Goal: Ask a question: Seek information or help from site administrators or community

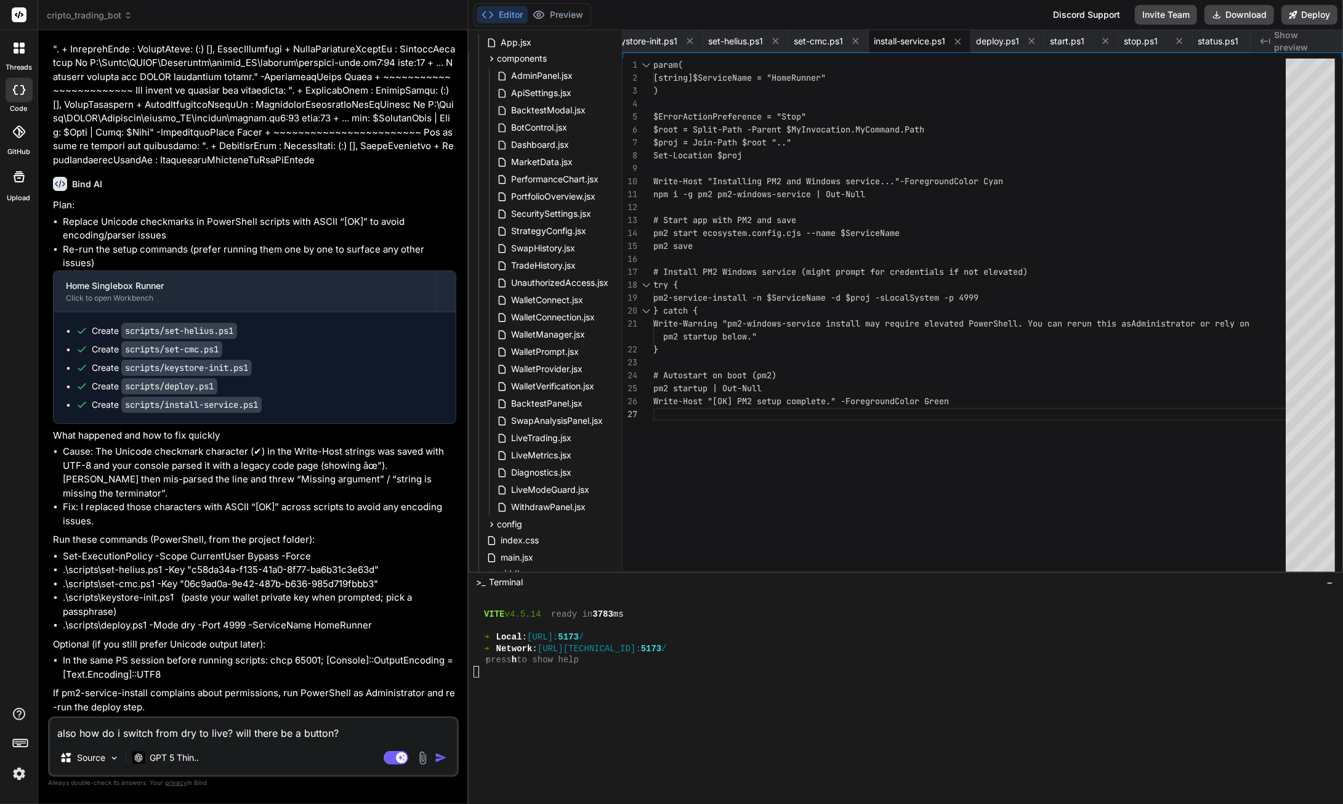
scroll to position [101886, 0]
click at [445, 761] on img "button" at bounding box center [441, 757] width 12 height 12
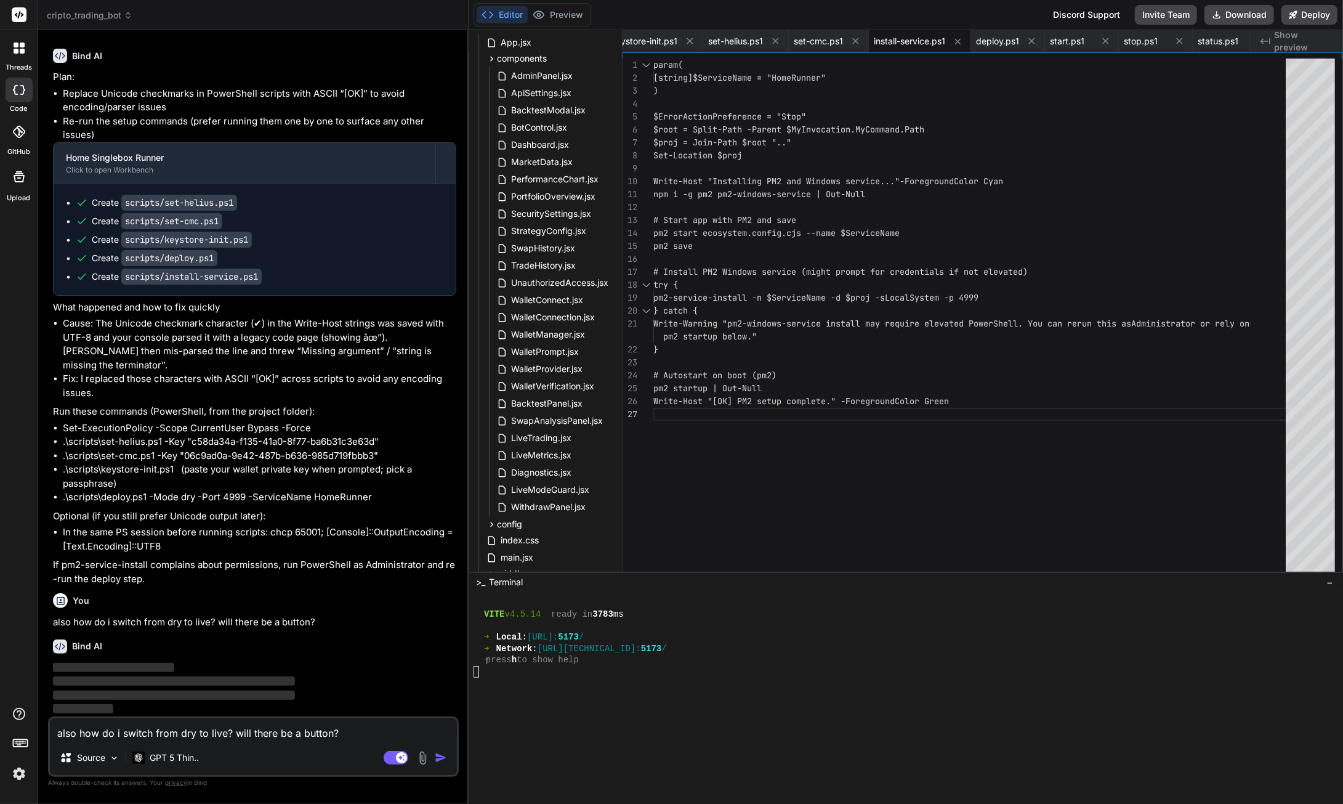
scroll to position [102014, 0]
click at [1232, 17] on button "Download" at bounding box center [1240, 15] width 70 height 20
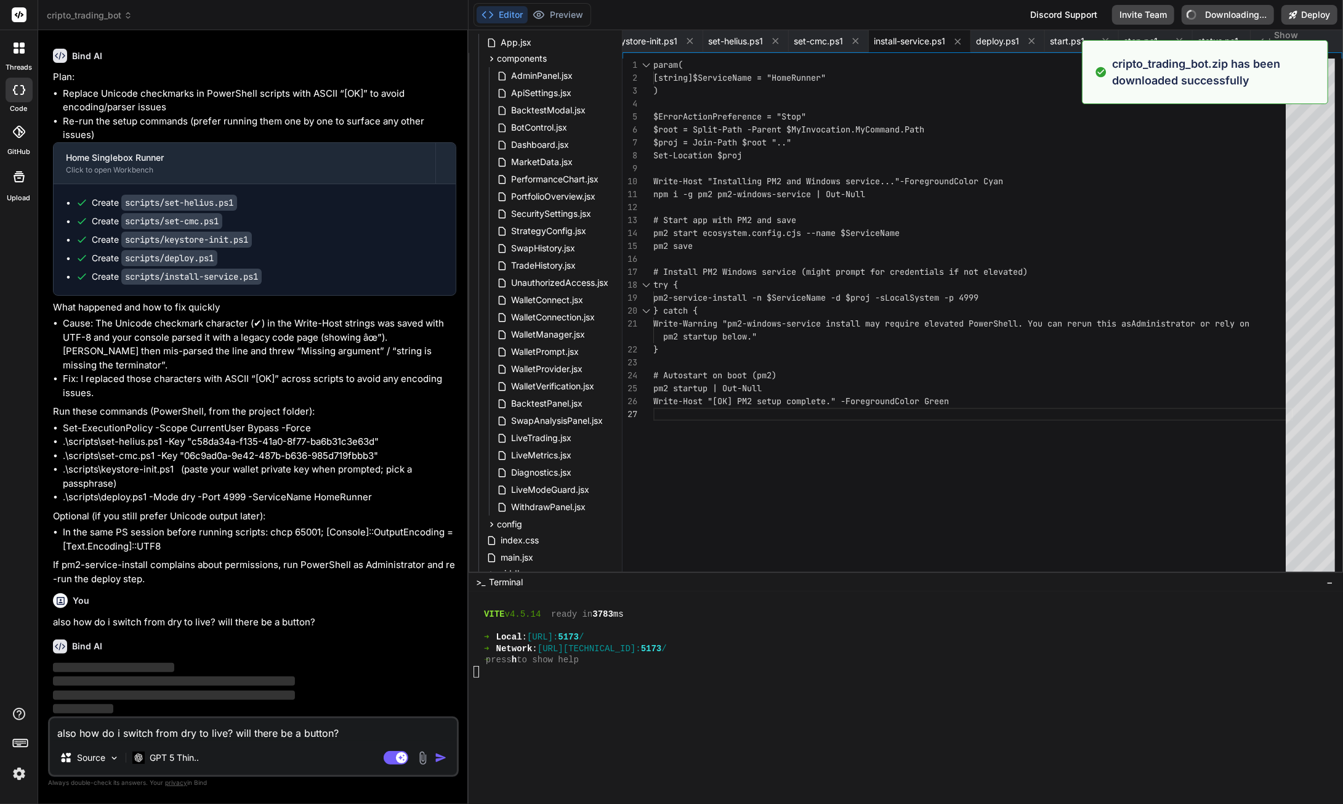
type textarea "x"
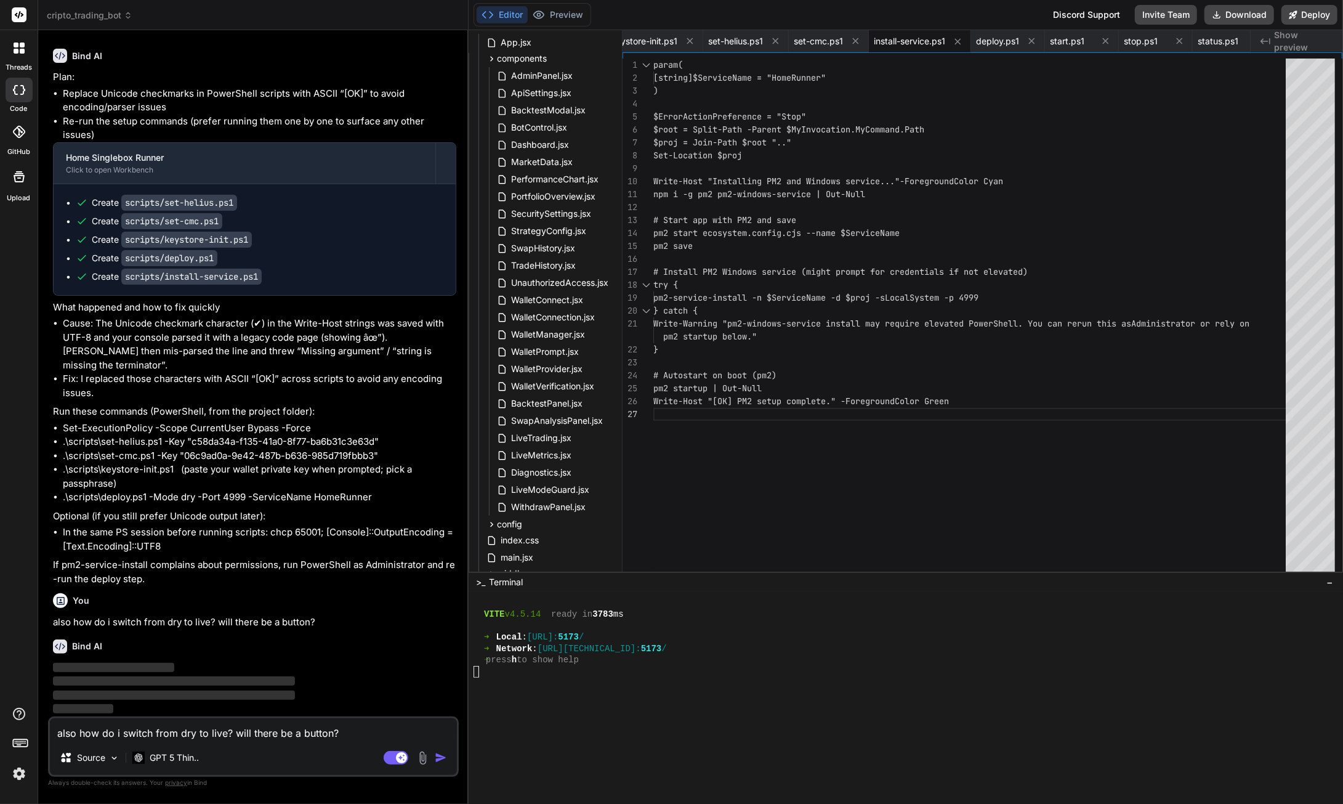
click at [113, 734] on textarea "also how do i switch from dry to live? will there be a button?" at bounding box center [253, 729] width 407 height 22
paste textarea "PS C:\Users\SGITS\Downloads\cripto_PS> Set-ExecutionPolicy -Scope CurrentUser B…"
type textarea "PS C:\Users\SGITS\Downloads\cripto_PS> Set-ExecutionPolicy -Scope CurrentUser B…"
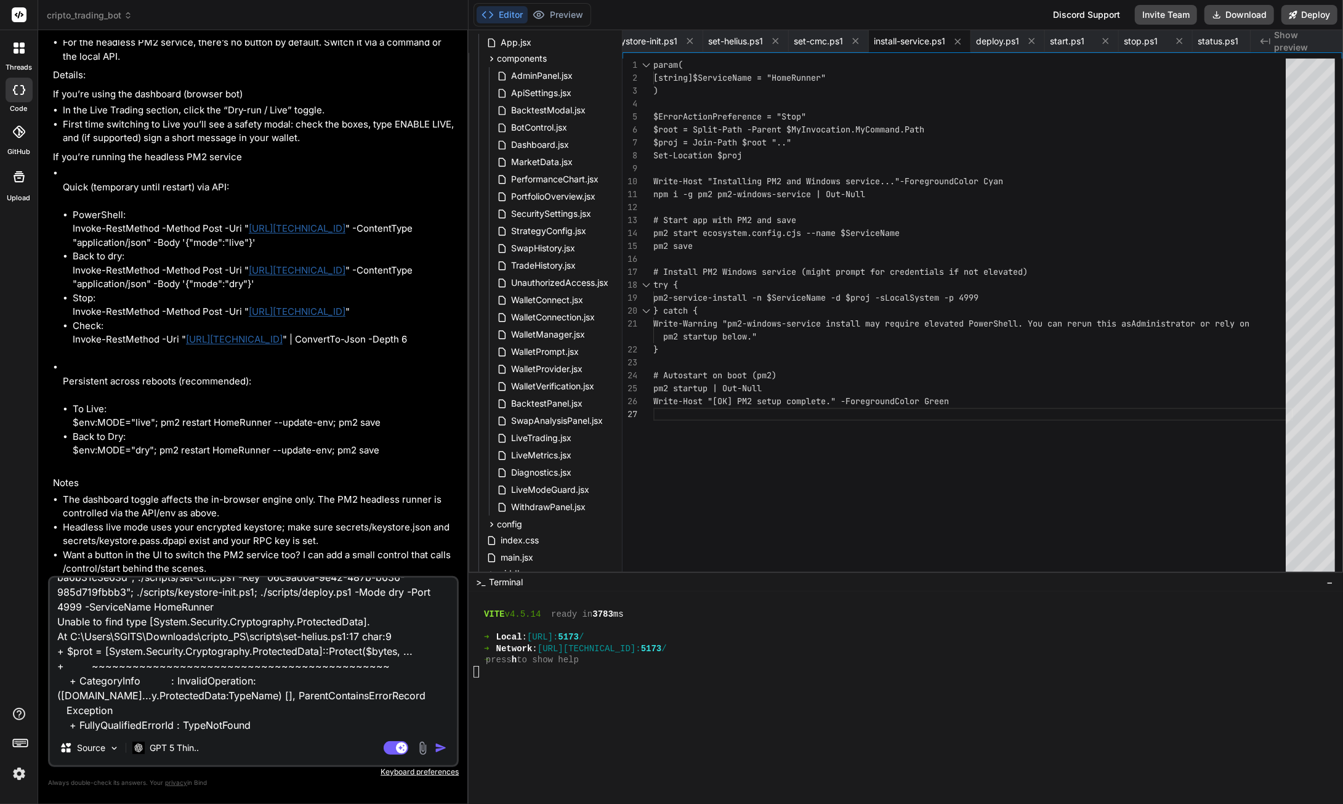
scroll to position [102683, 0]
type textarea "x"
type textarea "PS C:\Users\SGITS\Downloads\cripto_PS> Set-ExecutionPolicy -Scope CurrentUser B…"
click at [440, 743] on img "button" at bounding box center [441, 748] width 12 height 12
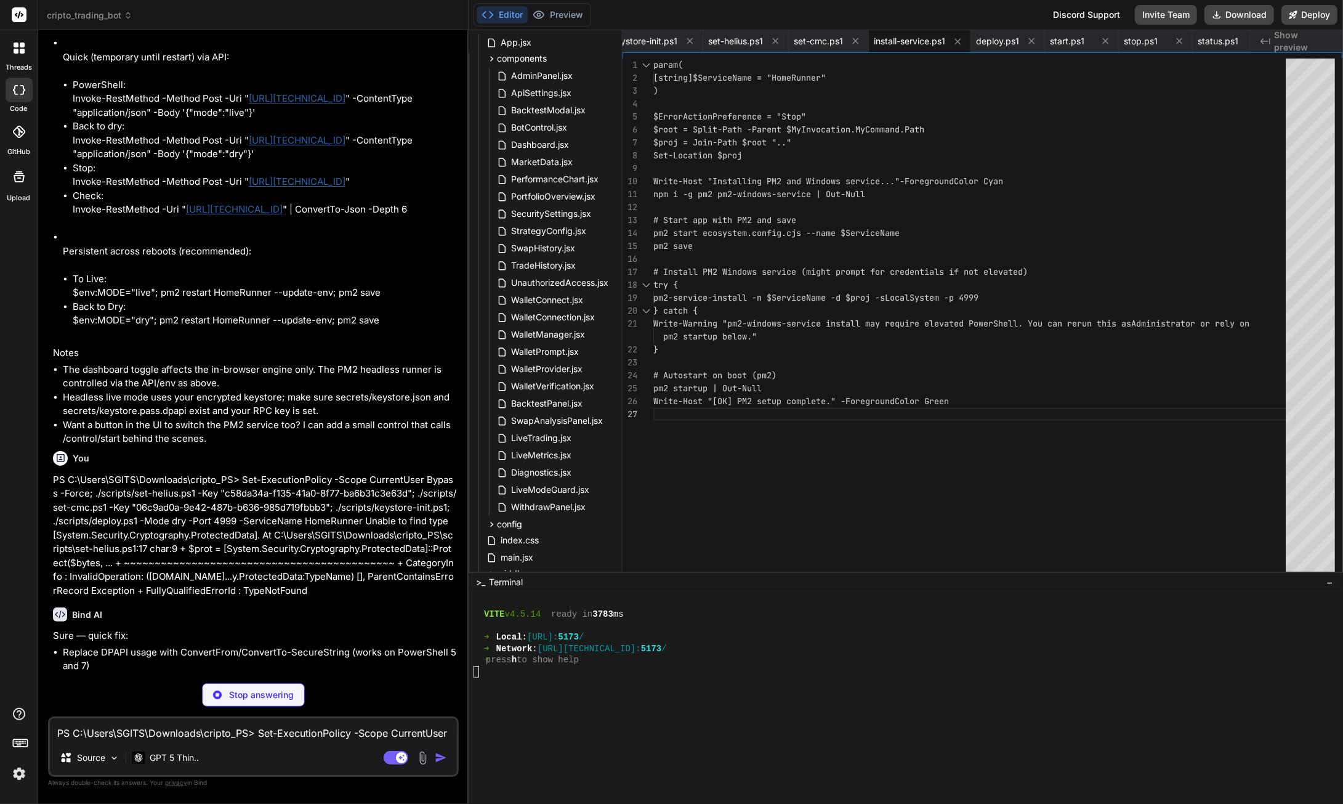
scroll to position [102782, 0]
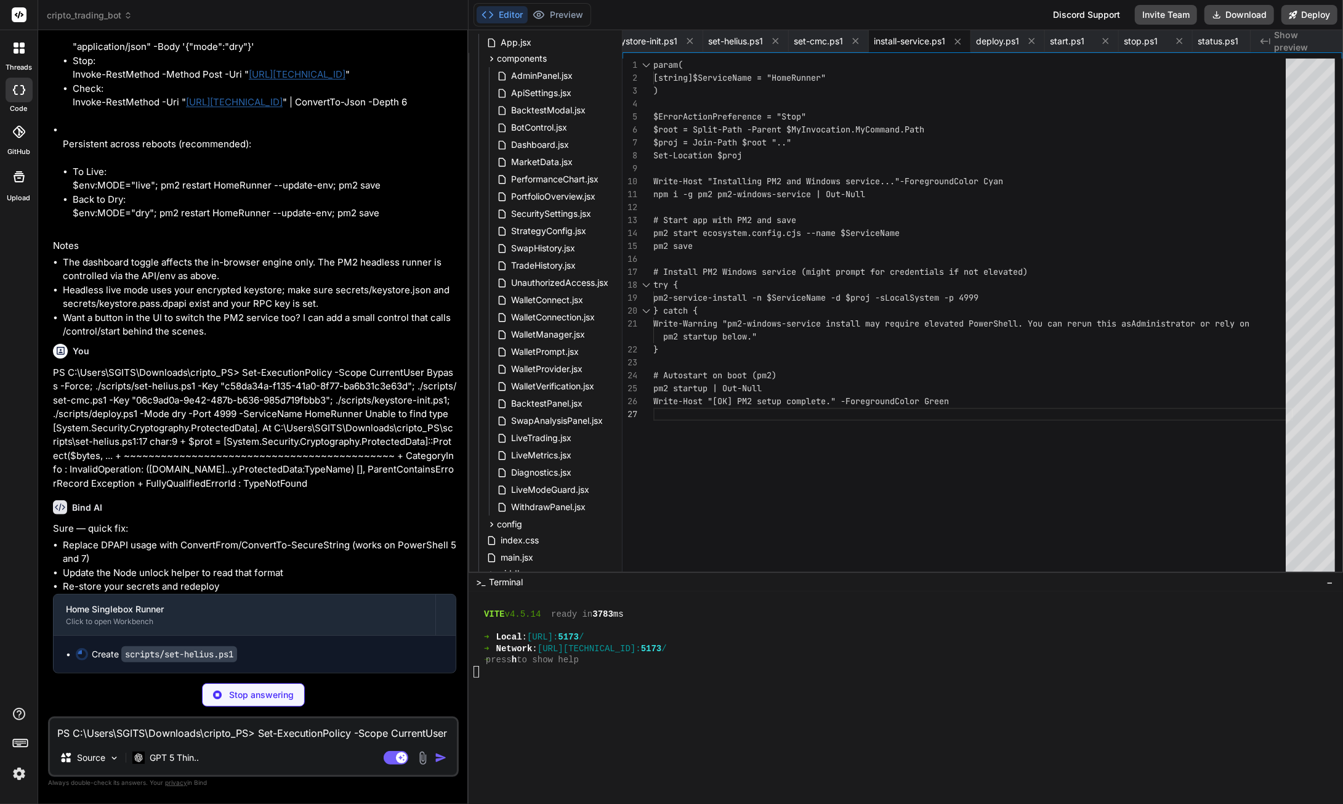
type textarea "x"
type textarea "Write-Host "[OK] Helius key stored (DPAPI, user scope)." -ForegroundColor Green"
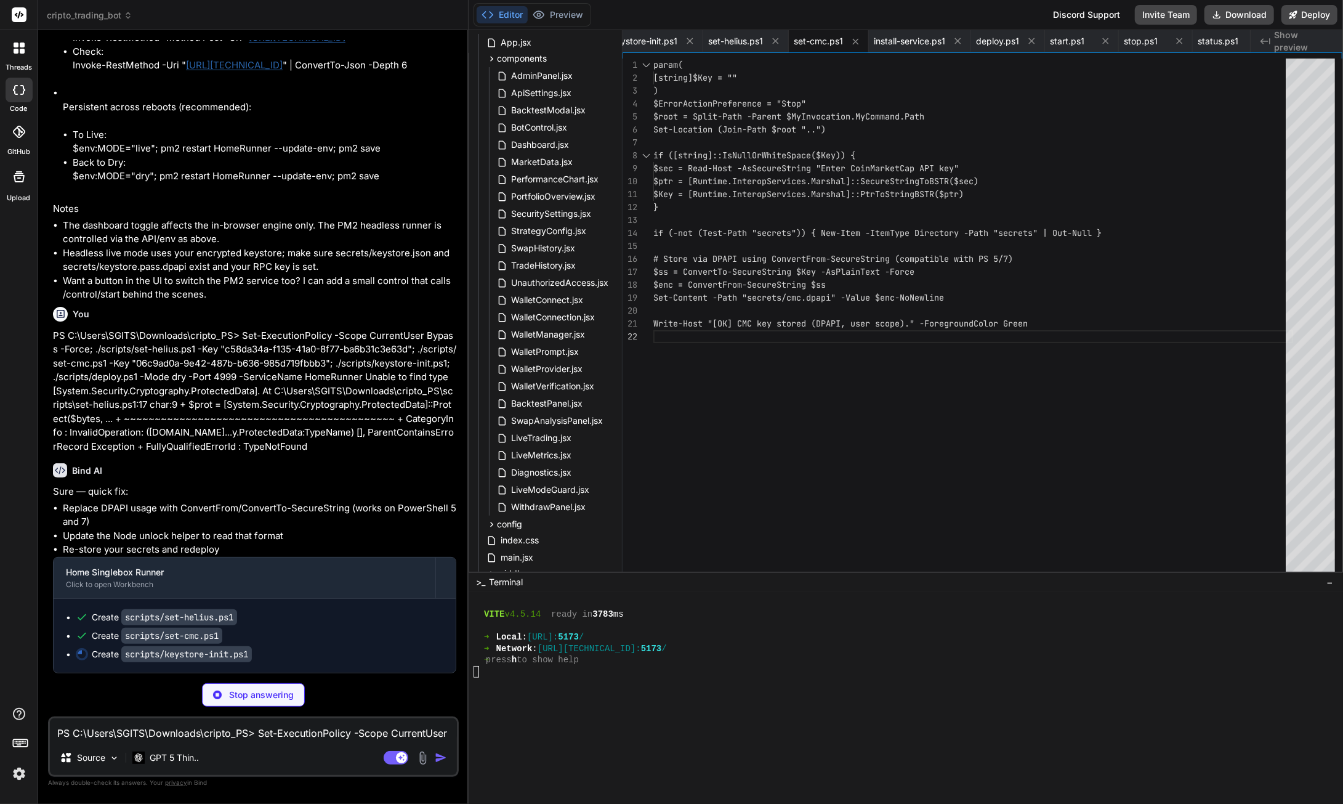
type textarea "x"
type textarea "Set-Content -Path "secrets/keystore.pass.dpapi" -Value $ppEnc -NoNewline # Gene…"
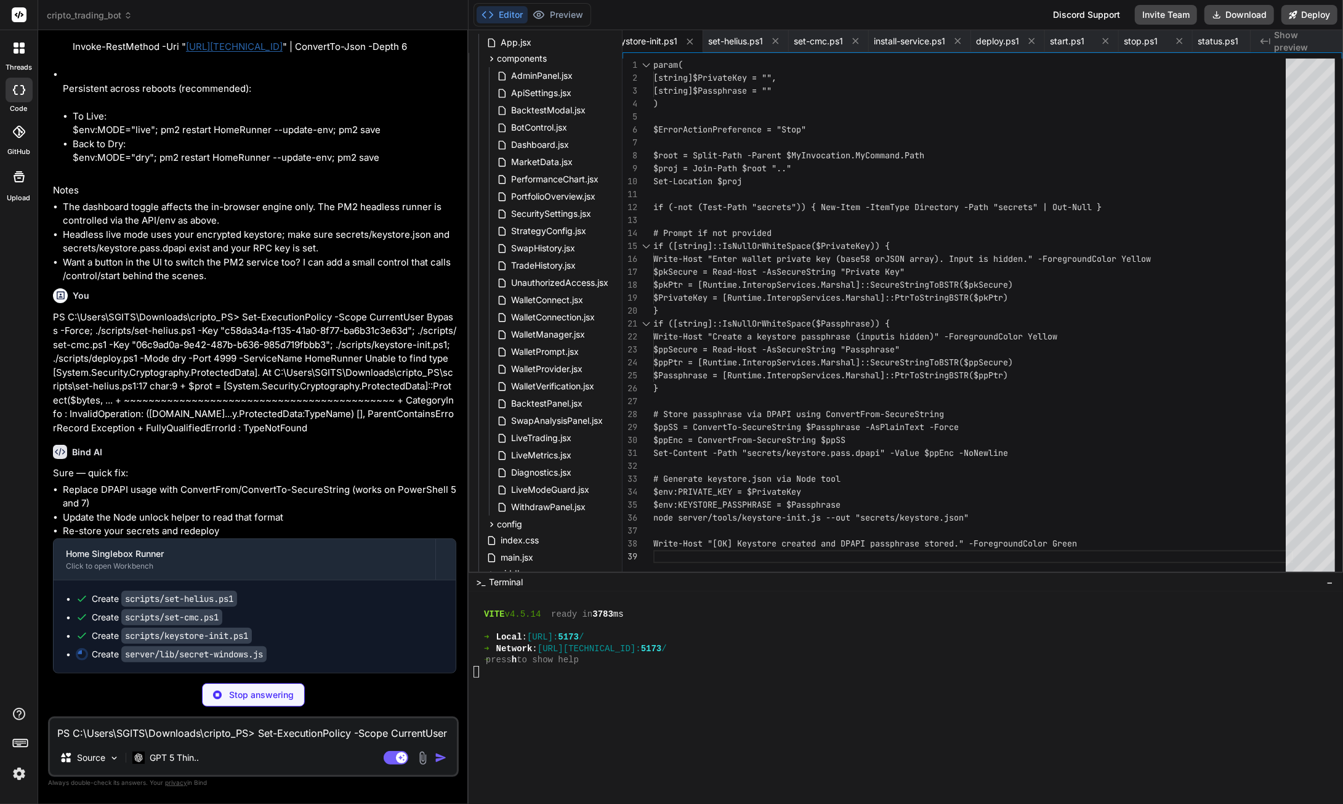
scroll to position [102975, 0]
type textarea "x"
type textarea "try { const p = path.resolve(process.cwd(), "secrets", "helius.dpapi"); if (!fs…"
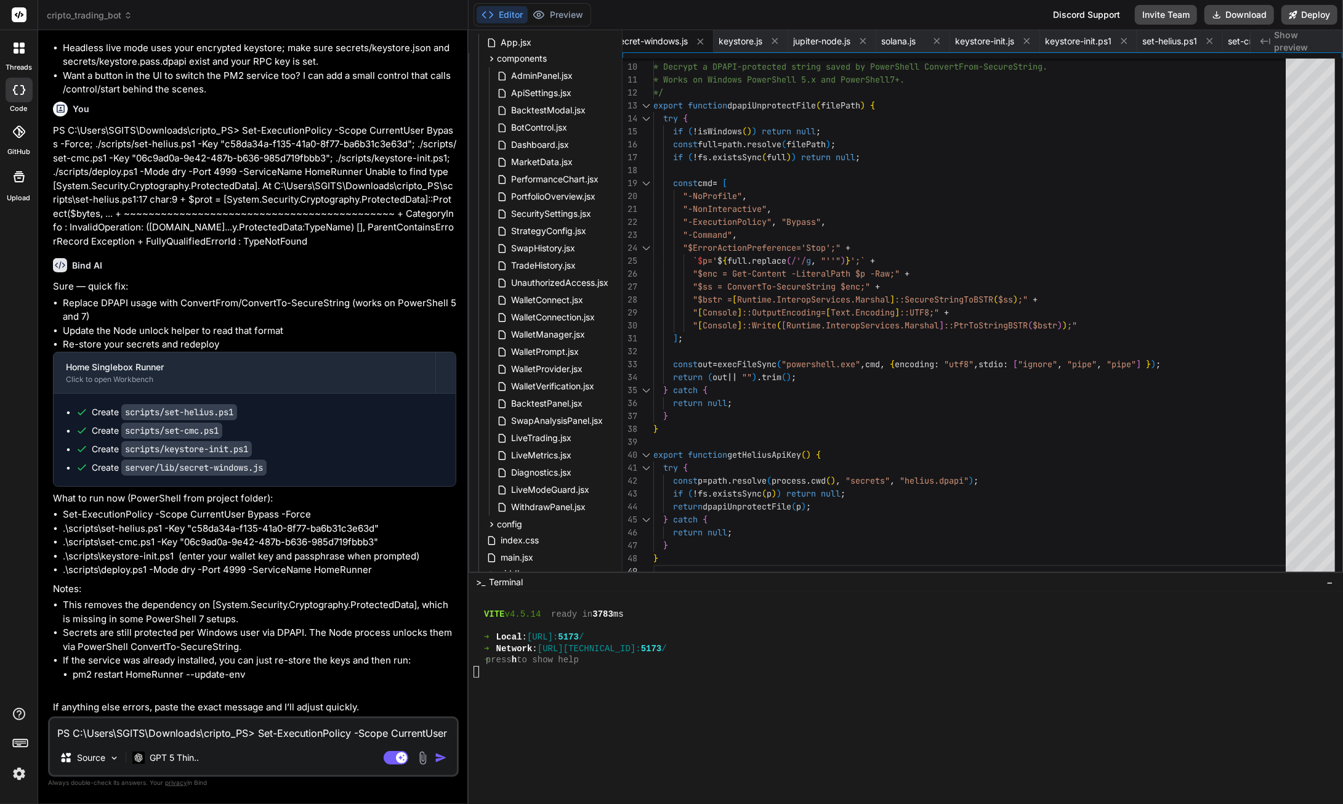
scroll to position [103162, 0]
click at [1231, 14] on button "Download" at bounding box center [1240, 15] width 70 height 20
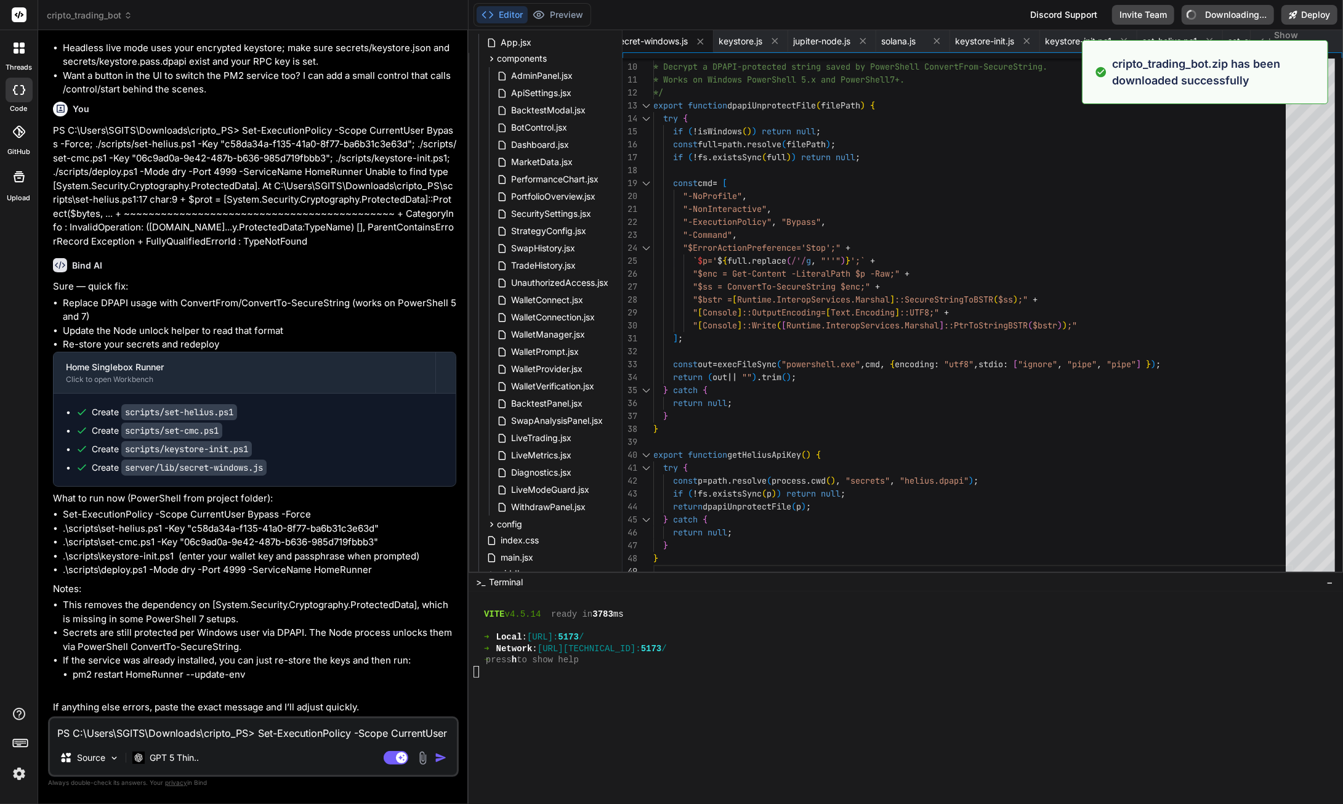
type textarea "x"
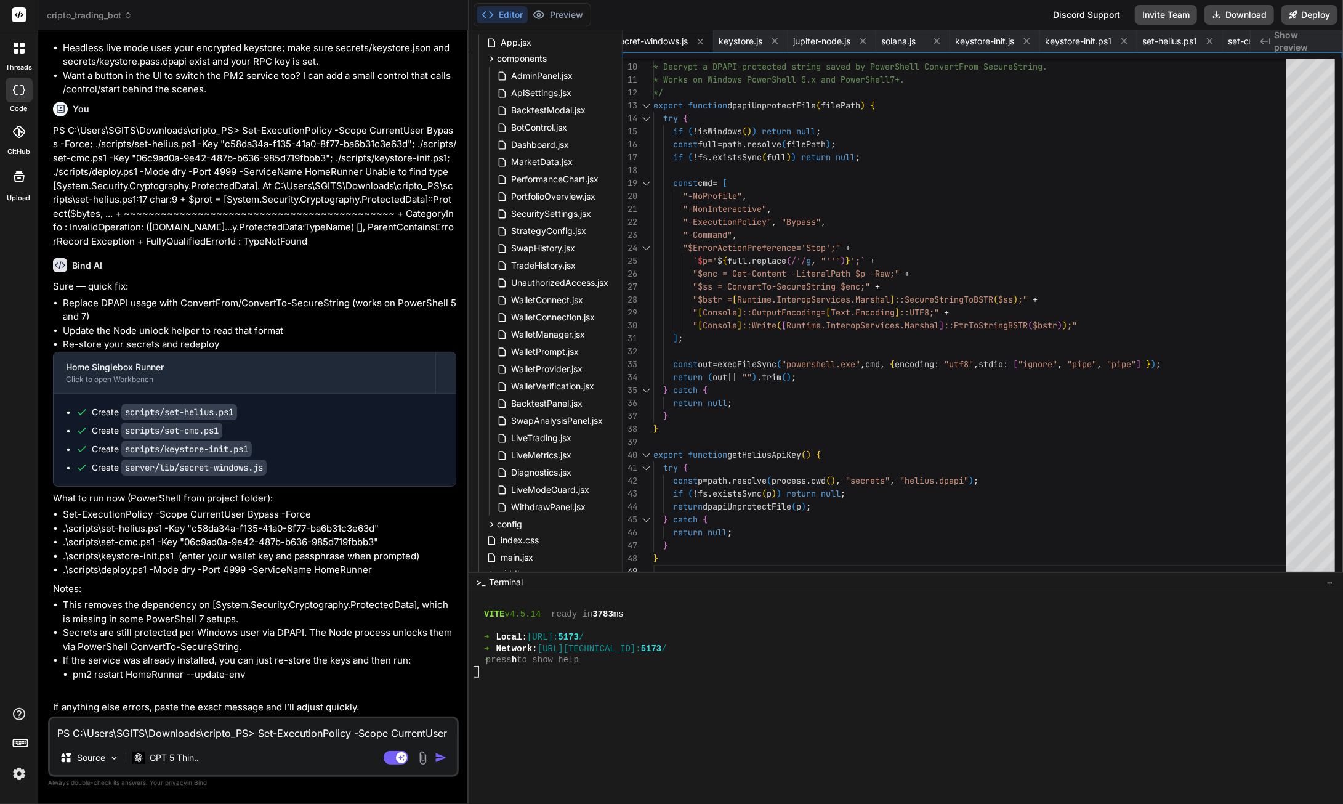
click at [144, 735] on textarea "PS C:\Users\SGITS\Downloads\cripto_PS> Set-ExecutionPolicy -Scope CurrentUser B…" at bounding box center [253, 729] width 407 height 22
paste textarea "Enter wallet private key (base58 or JSON array). Input is hidden. Private Key: …"
type textarea "Enter wallet private key (base58 or JSON array). Input is hidden. Private Key: …"
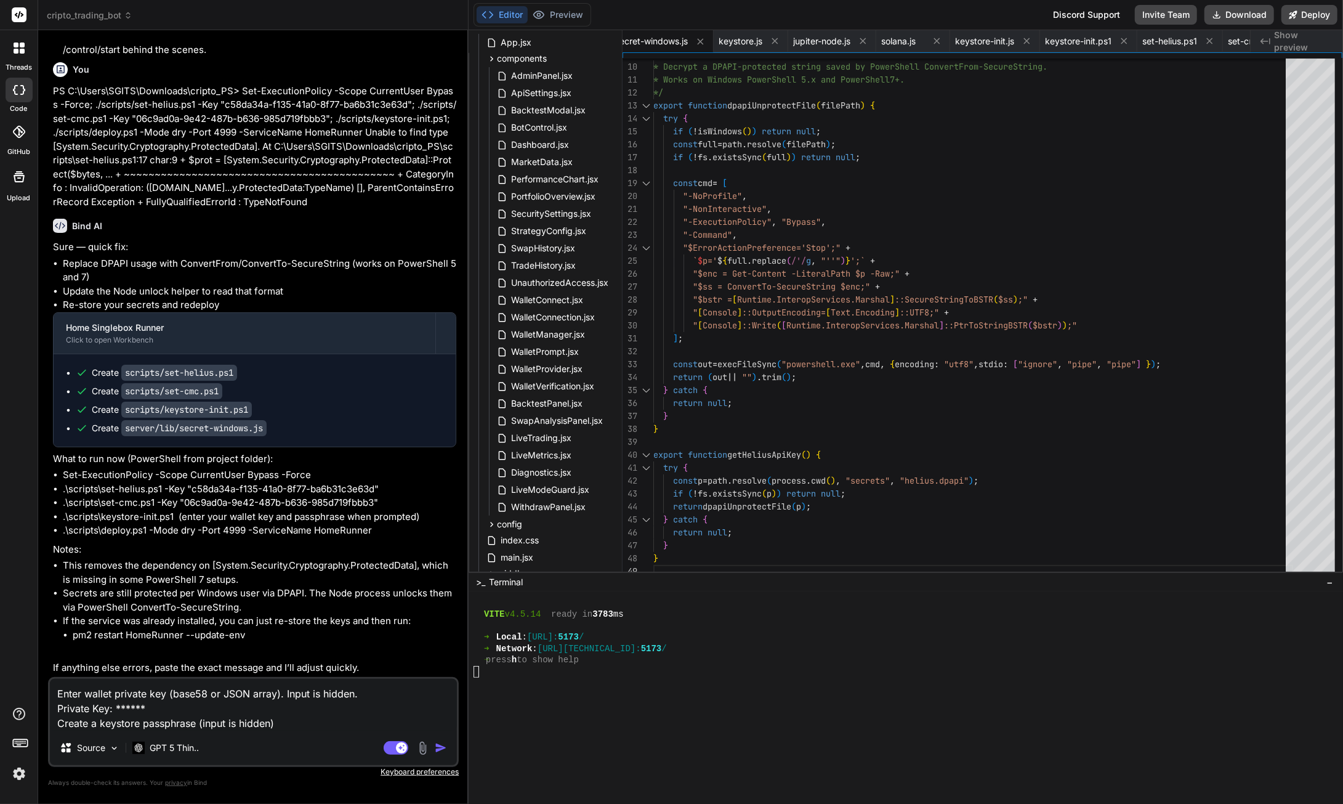
type textarea "x"
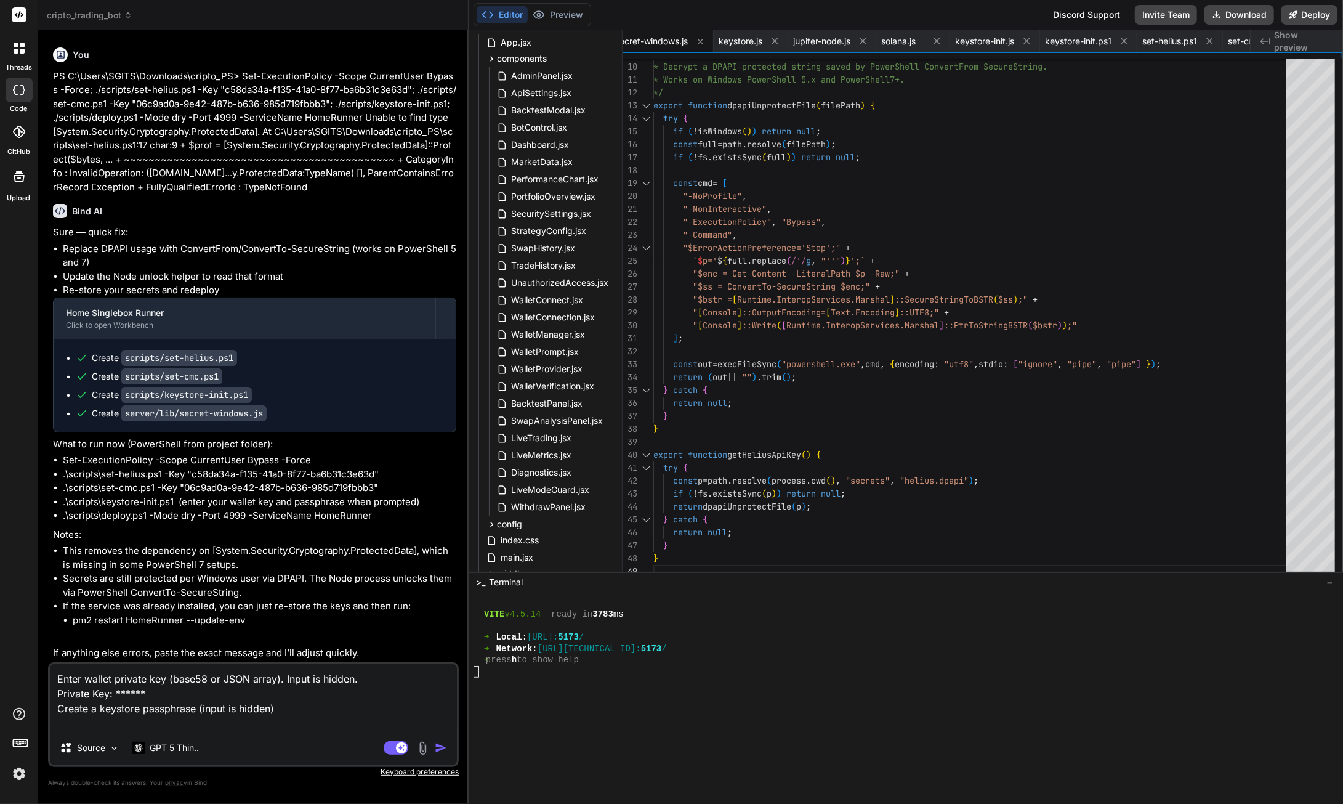
type textarea "Enter wallet private key (base58 or JSON array). Input is hidden. Private Key: …"
type textarea "x"
type textarea "Enter wallet private key (base58 or JSON array). Input is hidden. Private Key: …"
type textarea "x"
type textarea "Enter wallet private key (base58 or JSON array). Input is hidden. Private Key: …"
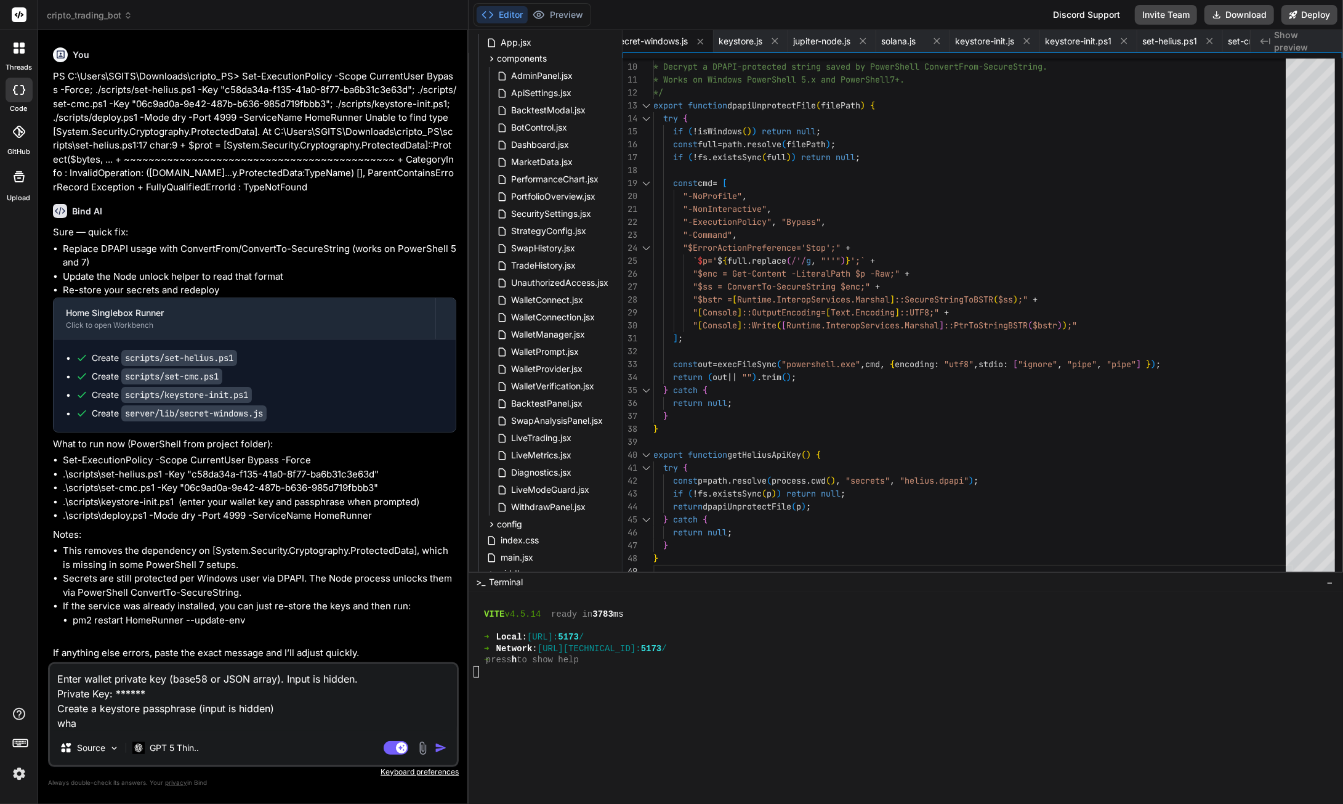
type textarea "x"
type textarea "Enter wallet private key (base58 or JSON array). Input is hidden. Private Key: …"
type textarea "x"
type textarea "Enter wallet private key (base58 or JSON array). Input is hidden. Private Key: …"
type textarea "x"
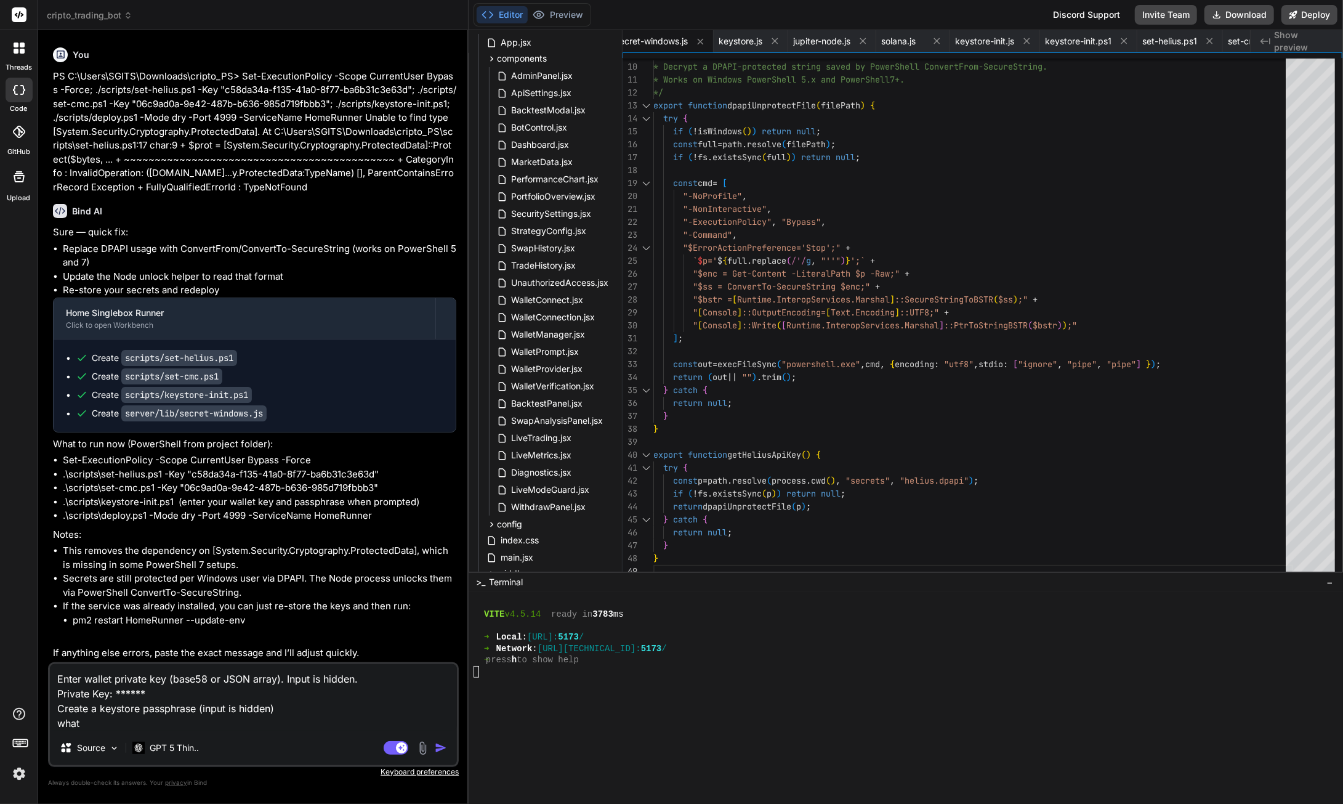
type textarea "Enter wallet private key (base58 or JSON array). Input is hidden. Private Key: …"
type textarea "x"
type textarea "Enter wallet private key (base58 or JSON array). Input is hidden. Private Key: …"
type textarea "x"
type textarea "Enter wallet private key (base58 or JSON array). Input is hidden. Private Key: …"
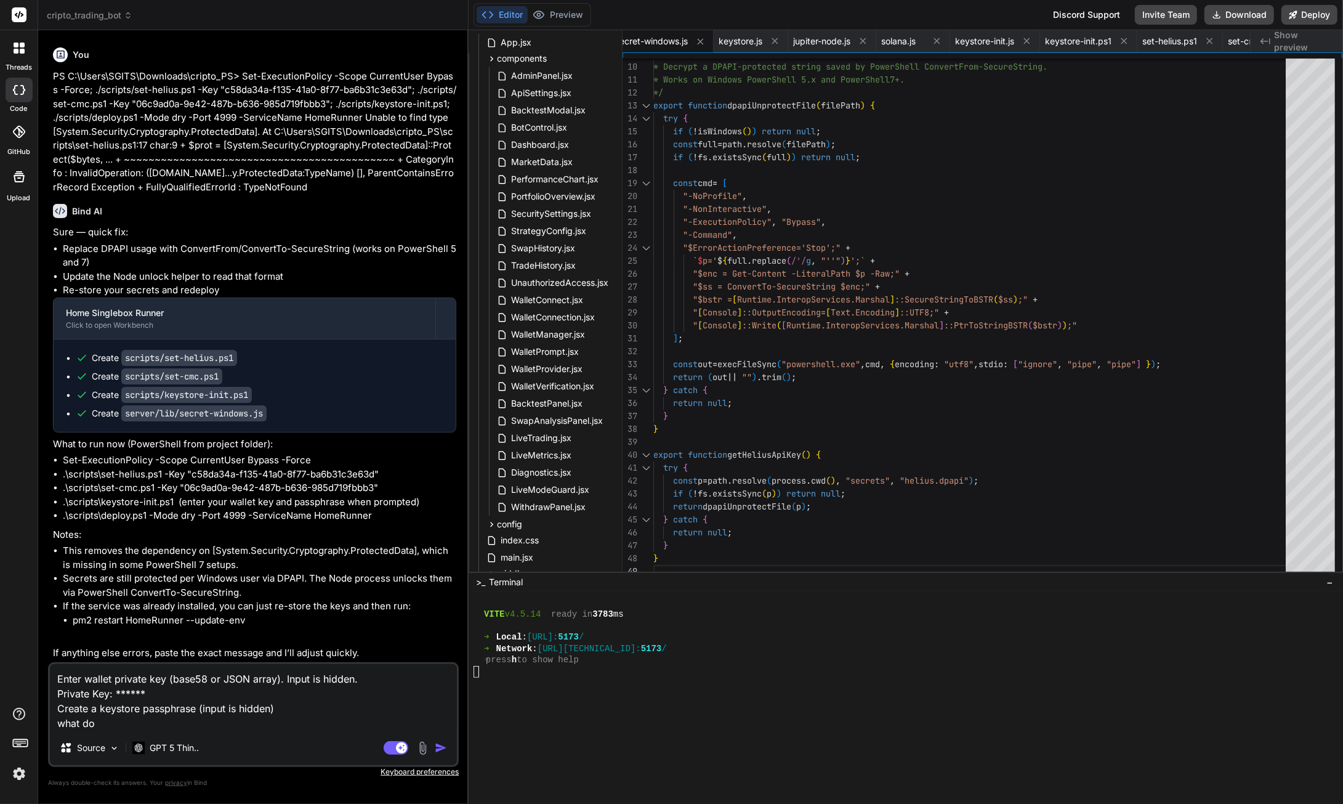
type textarea "x"
type textarea "Enter wallet private key (base58 or JSON array). Input is hidden. Private Key: …"
type textarea "x"
type textarea "Enter wallet private key (base58 or JSON array). Input is hidden. Private Key: …"
type textarea "x"
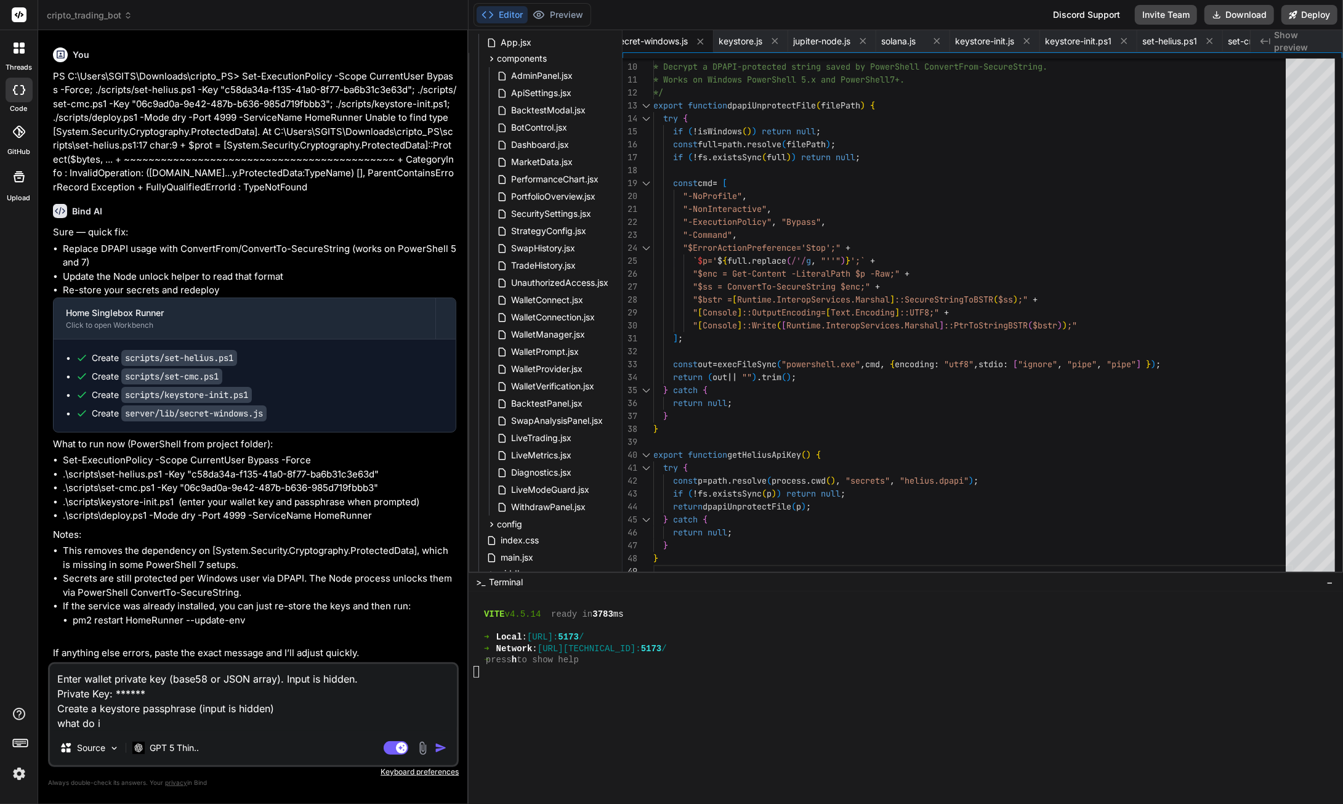
type textarea "Enter wallet private key (base58 or JSON array). Input is hidden. Private Key: …"
type textarea "x"
type textarea "Enter wallet private key (base58 or JSON array). Input is hidden. Private Key: …"
type textarea "x"
type textarea "Enter wallet private key (base58 or JSON array). Input is hidden. Private Key: …"
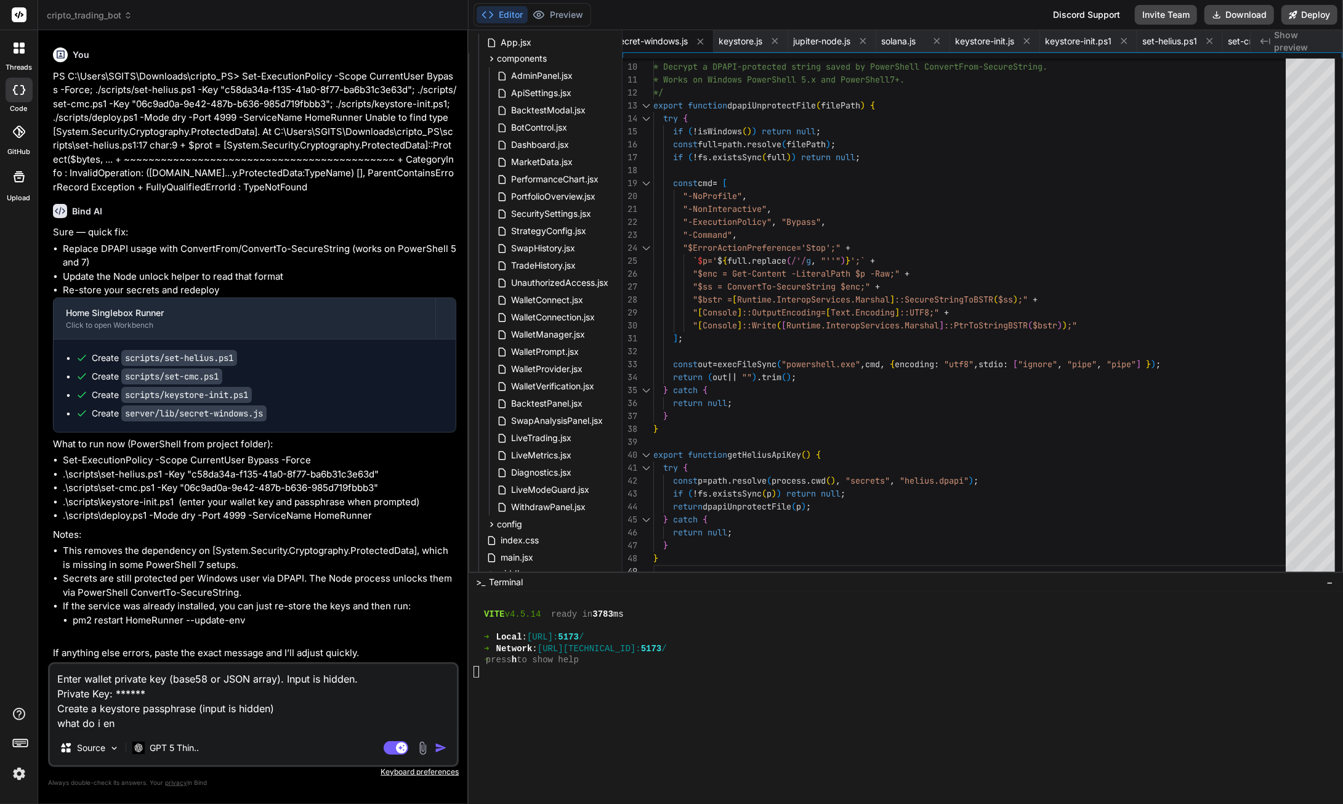
type textarea "x"
type textarea "Enter wallet private key (base58 or JSON array). Input is hidden. Private Key: …"
type textarea "x"
type textarea "Enter wallet private key (base58 or JSON array). Input is hidden. Private Key: …"
type textarea "x"
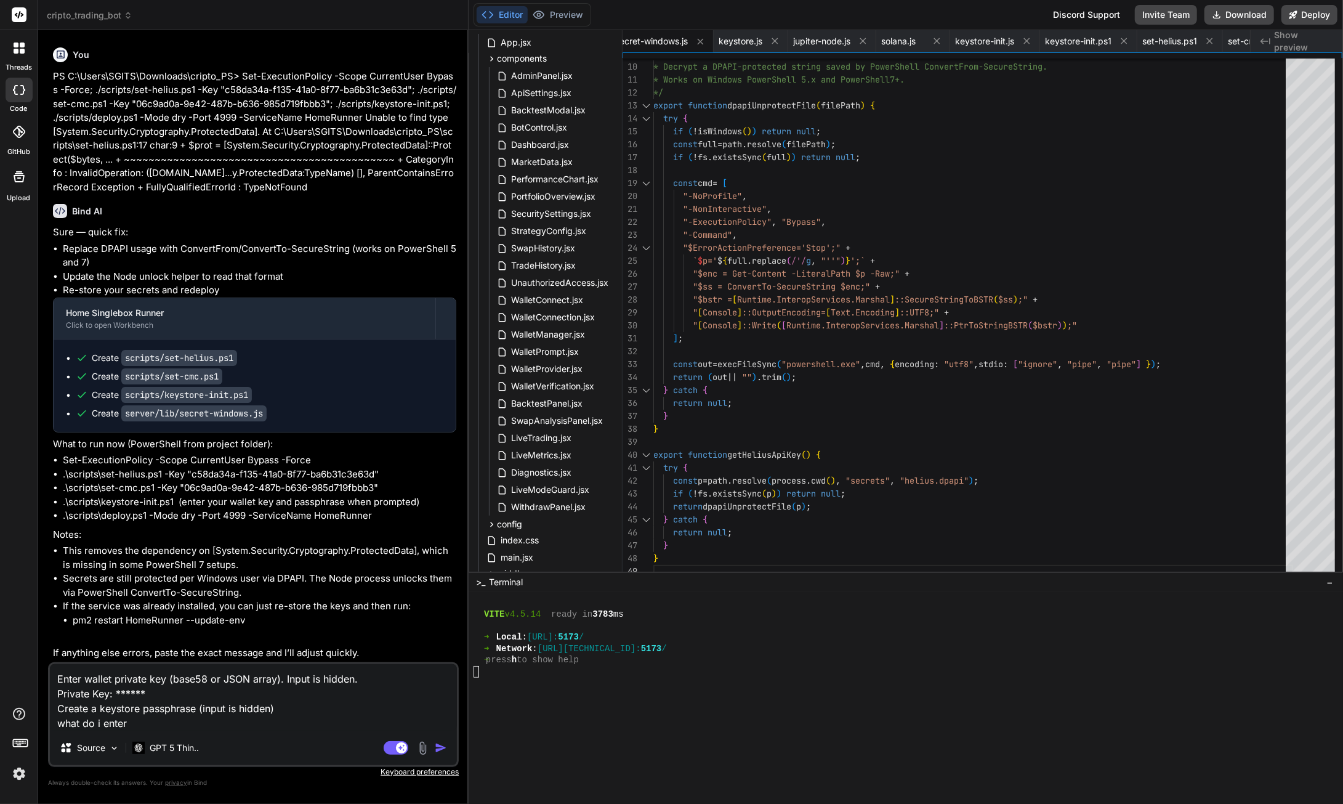
type textarea "Enter wallet private key (base58 or JSON array). Input is hidden. Private Key: …"
type textarea "x"
type textarea "Enter wallet private key (base58 or JSON array). Input is hidden. Private Key: …"
type textarea "x"
type textarea "Enter wallet private key (base58 or JSON array). Input is hidden. Private Key: …"
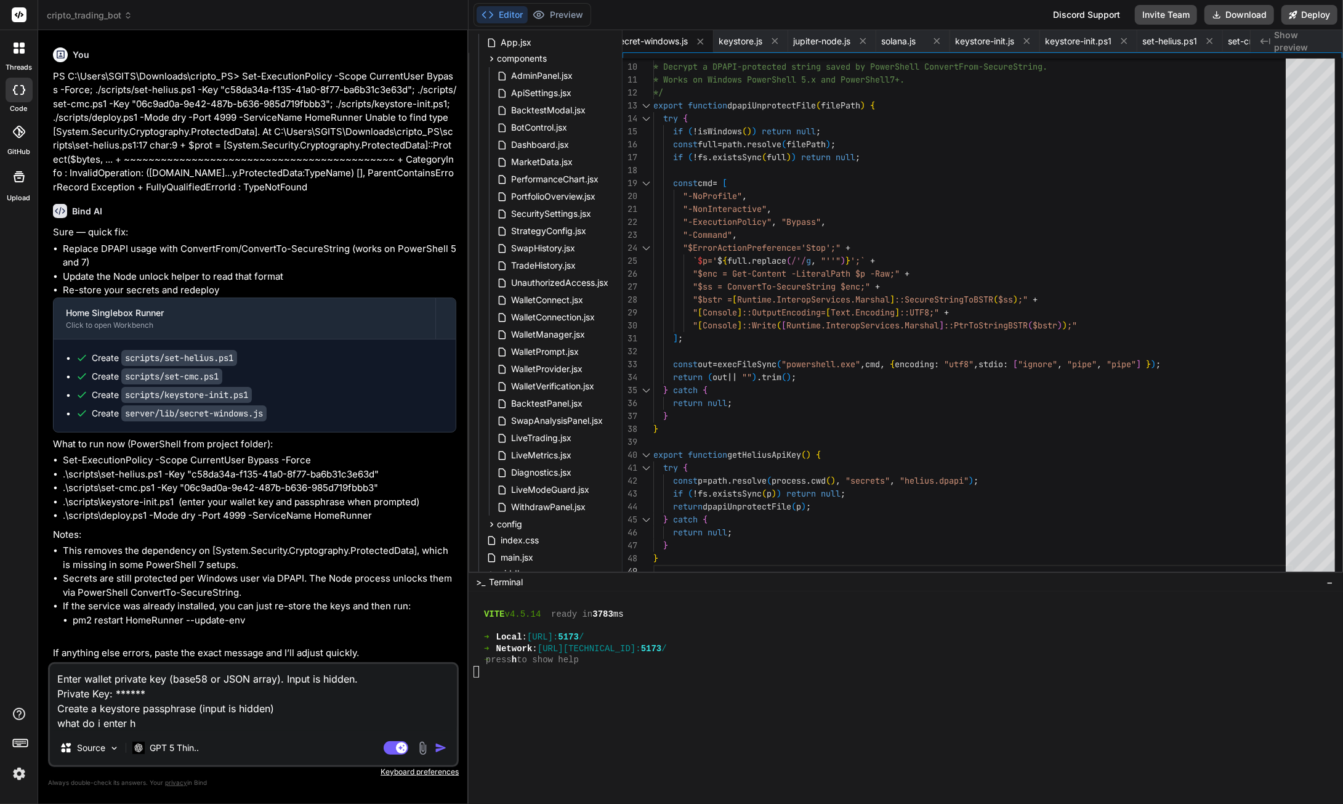
type textarea "x"
type textarea "Enter wallet private key (base58 or JSON array). Input is hidden. Private Key: …"
type textarea "x"
type textarea "Enter wallet private key (base58 or JSON array). Input is hidden. Private Key: …"
type textarea "x"
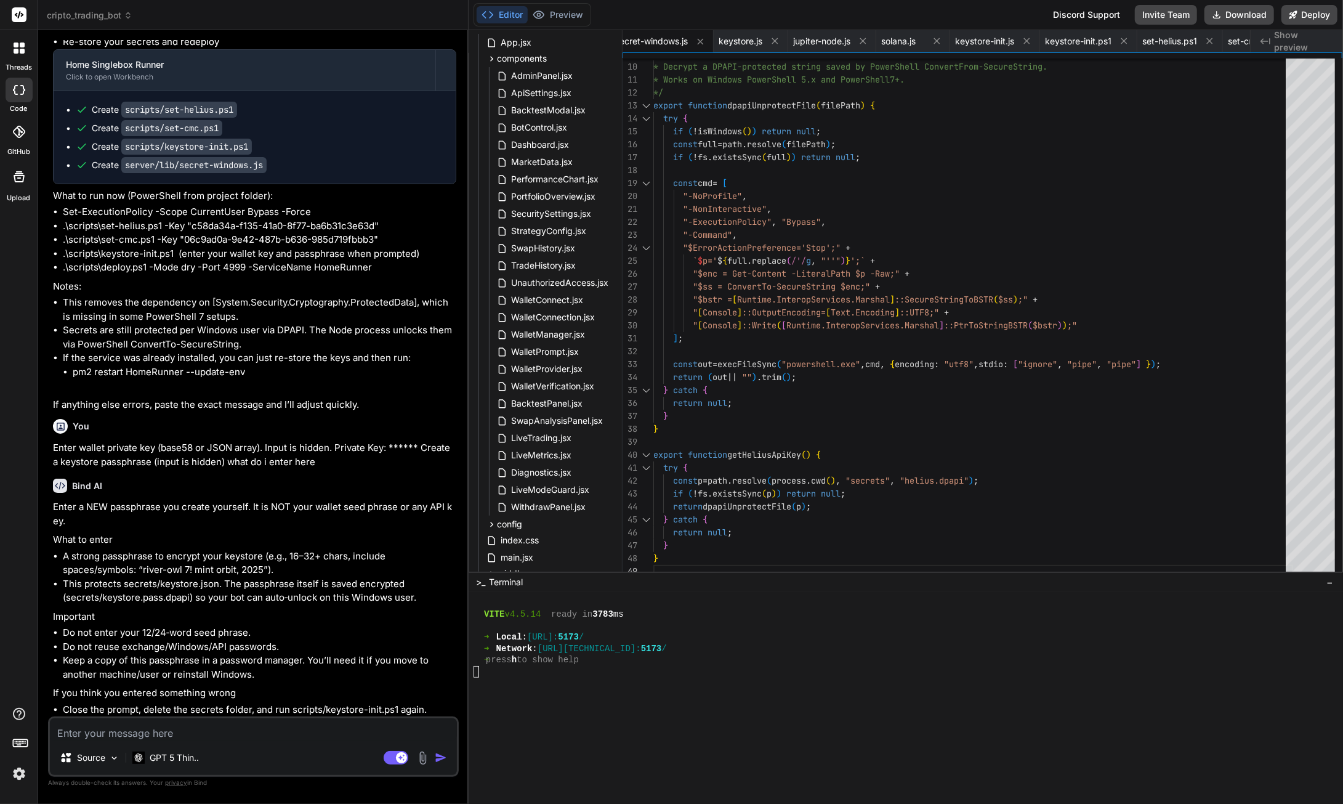
scroll to position [103465, 0]
type textarea "x"
click at [187, 727] on textarea at bounding box center [253, 729] width 407 height 22
type textarea "w"
type textarea "x"
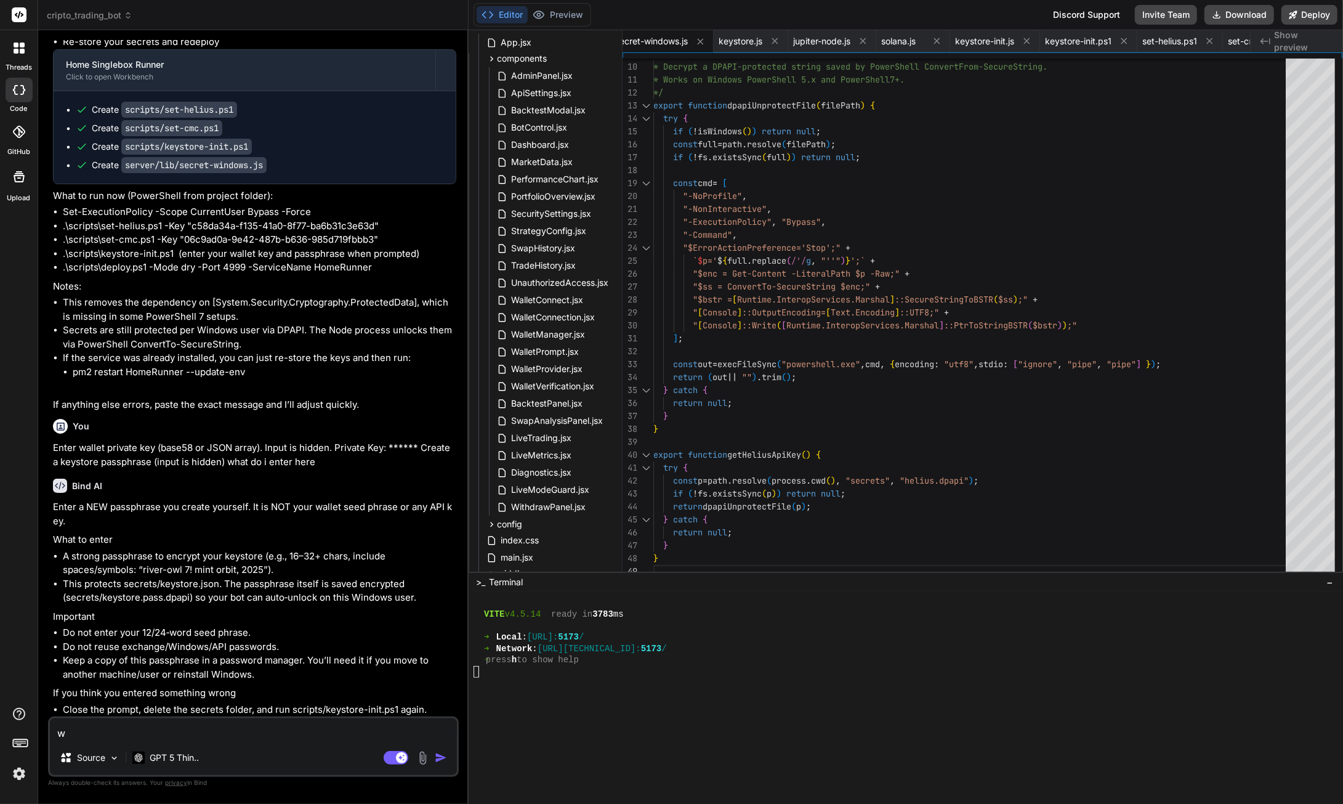
type textarea "wh"
type textarea "x"
type textarea "wha"
type textarea "x"
type textarea "what"
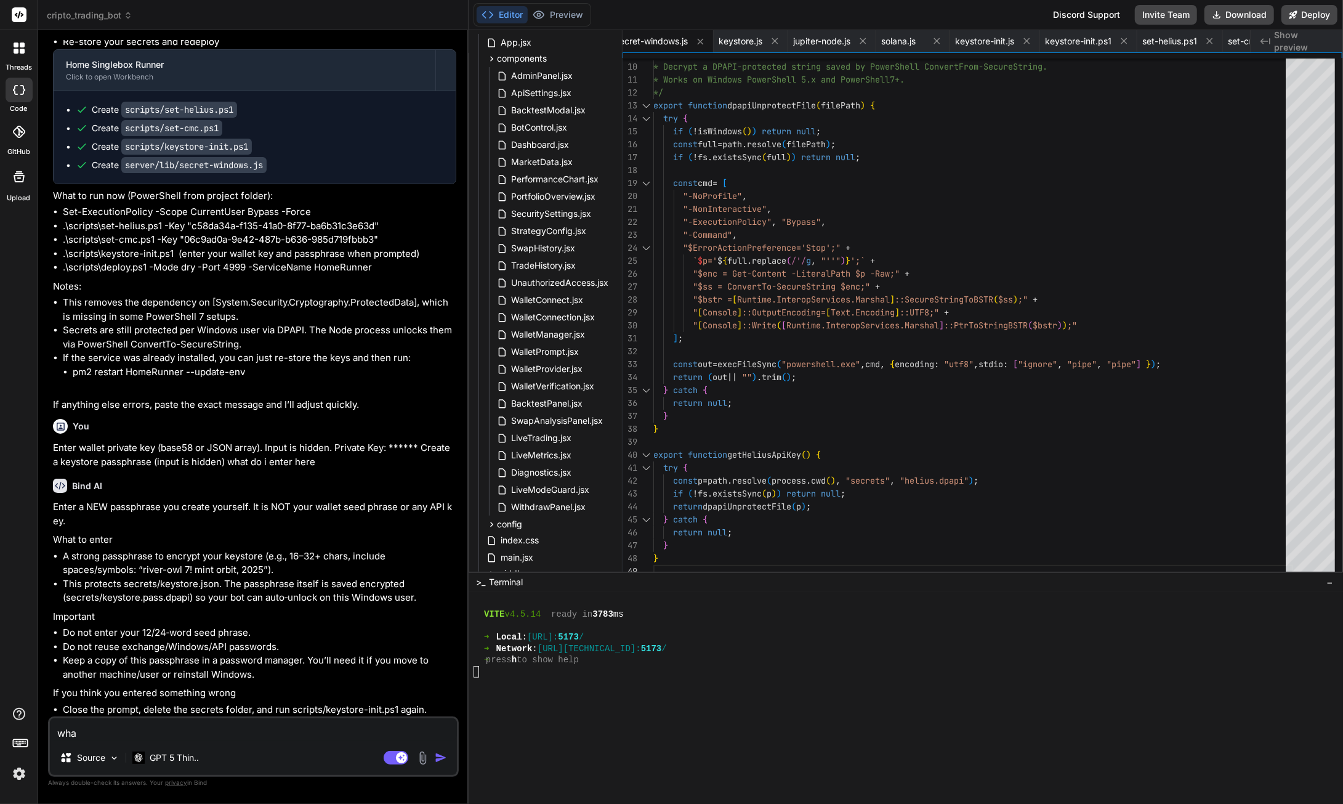
type textarea "x"
type textarea "what"
type textarea "x"
type textarea "what a"
type textarea "x"
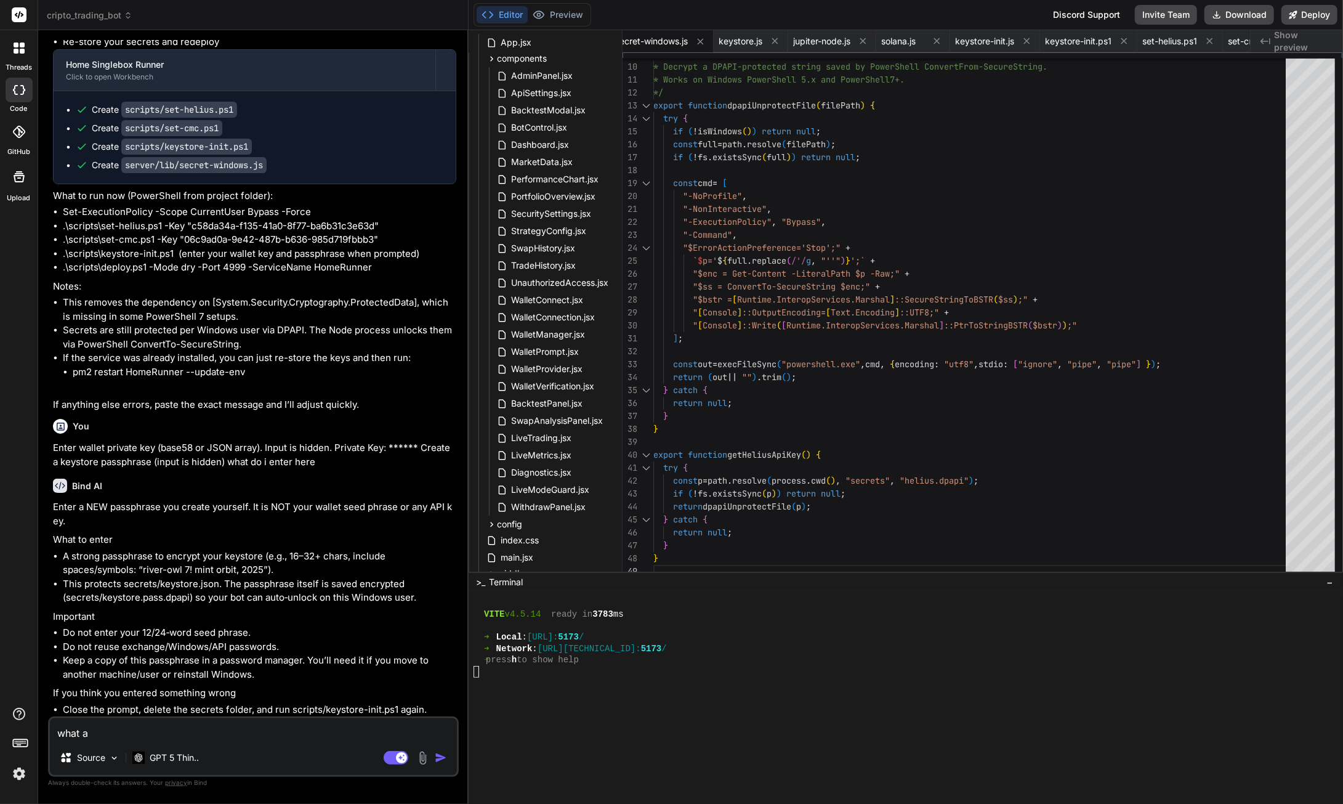
type textarea "what ab"
type textarea "x"
type textarea "what abo"
type textarea "x"
type textarea "what about"
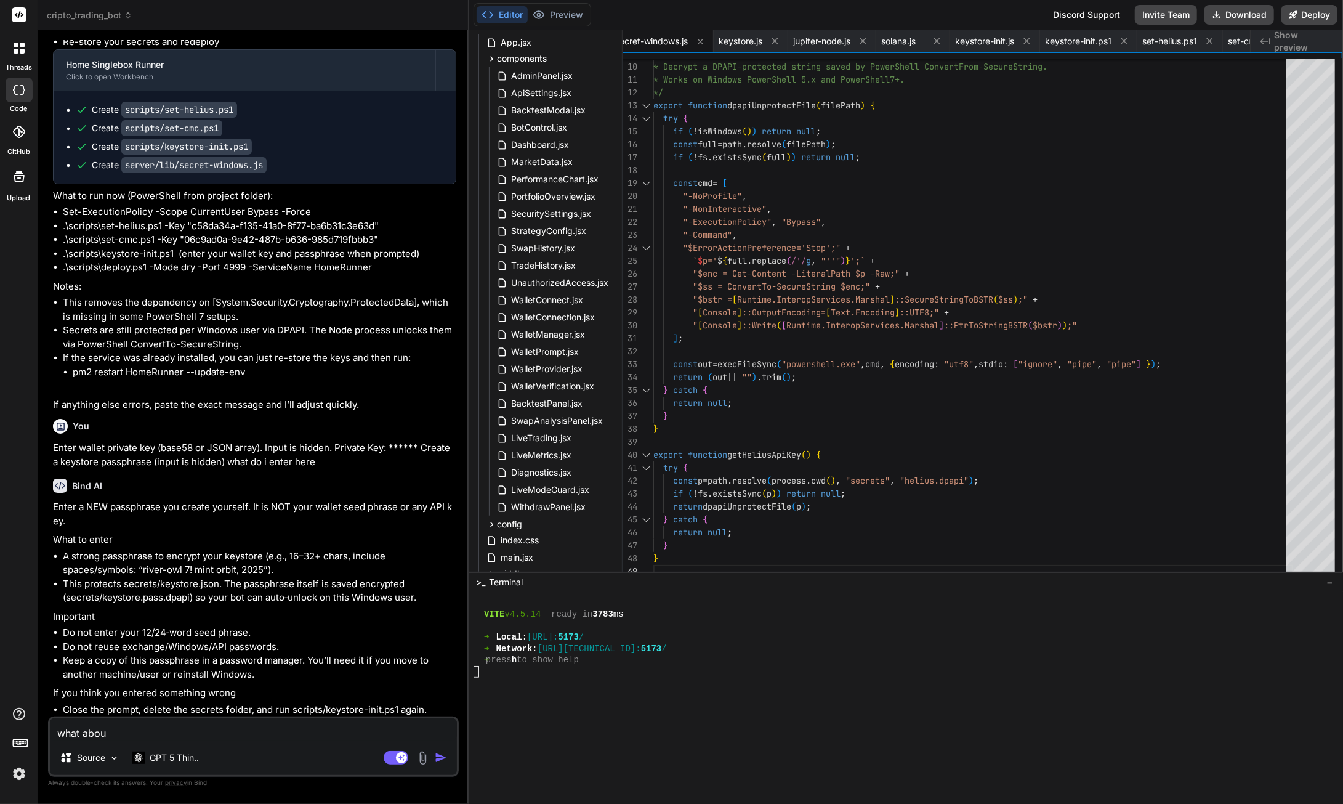
type textarea "x"
type textarea "what about"
type textarea "x"
type textarea "what about th"
type textarea "x"
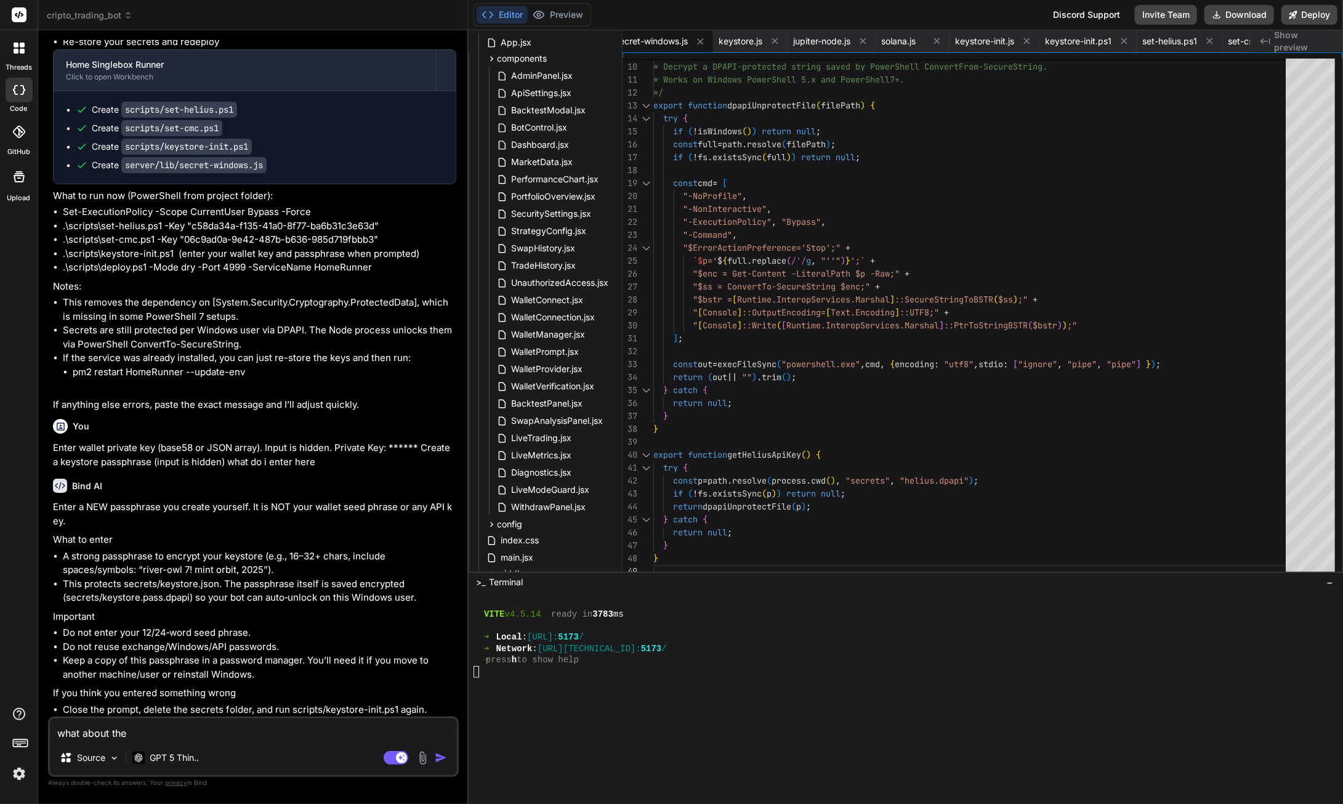
type textarea "what about the"
type textarea "x"
type textarea "what about the p"
type textarea "x"
type textarea "what about the pr"
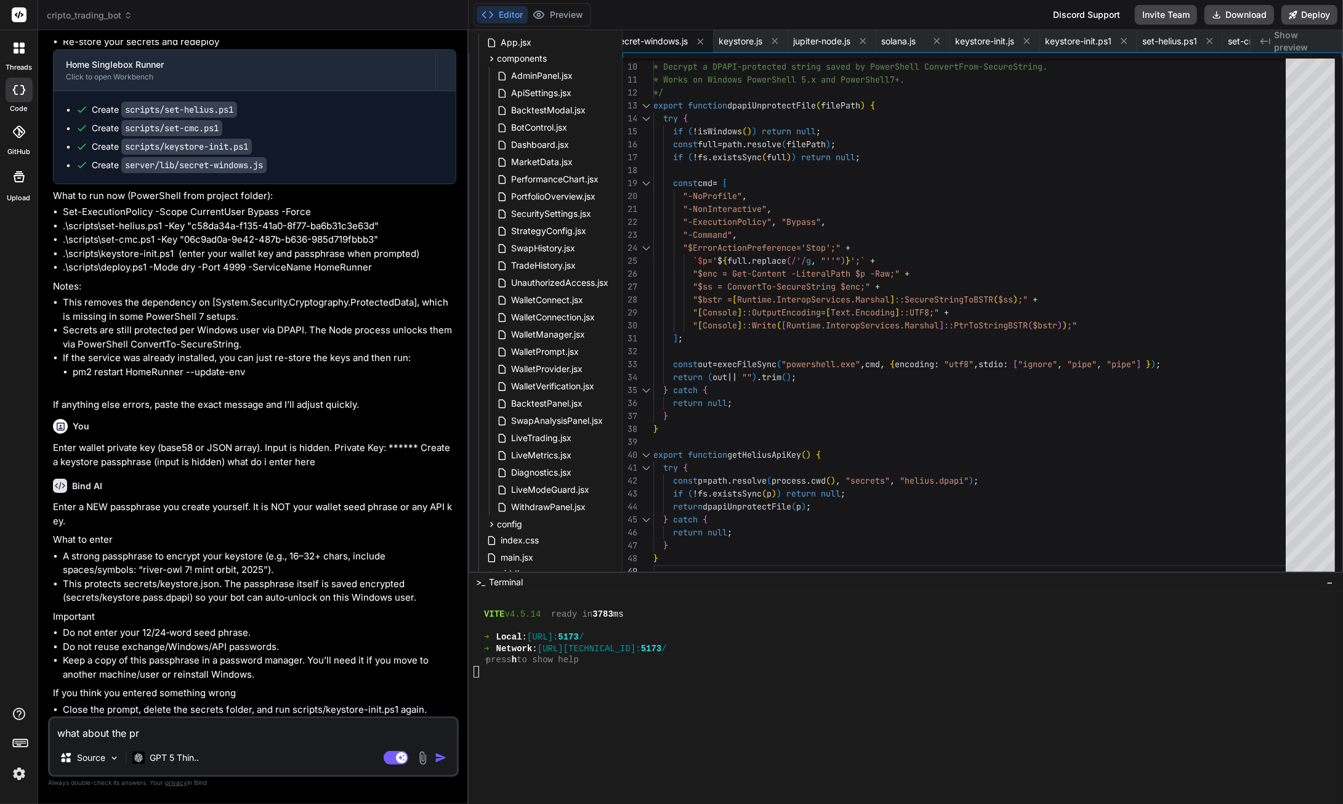
type textarea "x"
type textarea "what about the pri"
type textarea "x"
type textarea "what about the priv"
type textarea "x"
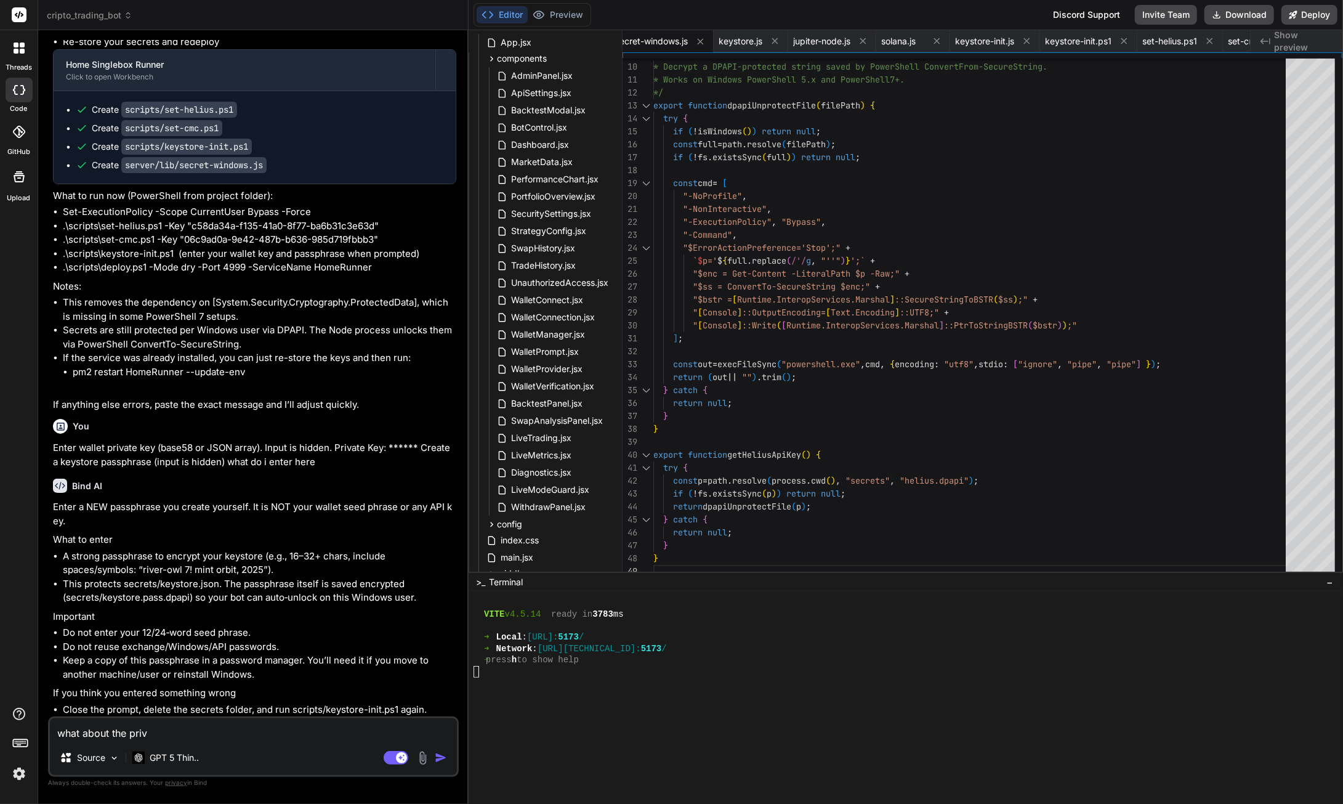
type textarea "what about the [PERSON_NAME]"
type textarea "x"
type textarea "what about the privat"
type textarea "x"
type textarea "what about the private"
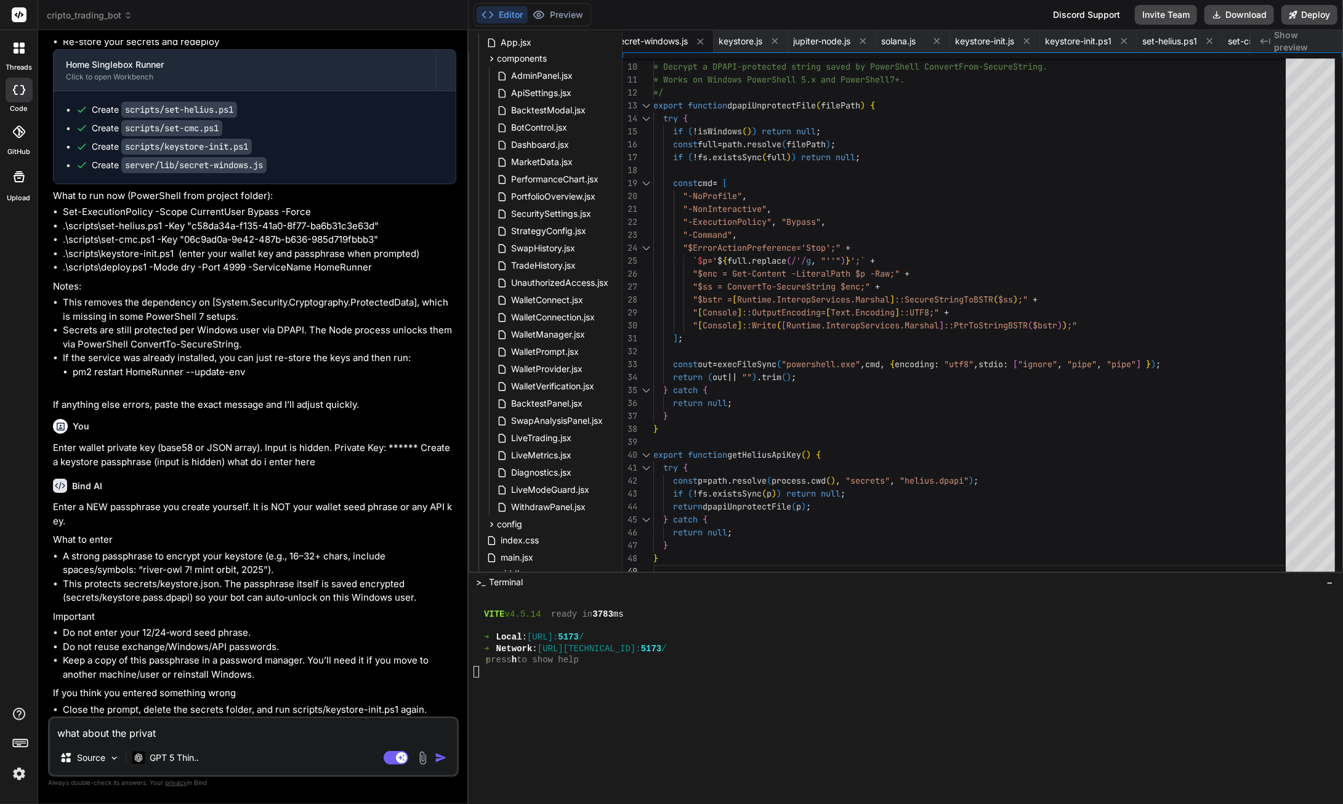
type textarea "x"
type textarea "what about the private"
type textarea "x"
type textarea "what about the private k"
type textarea "x"
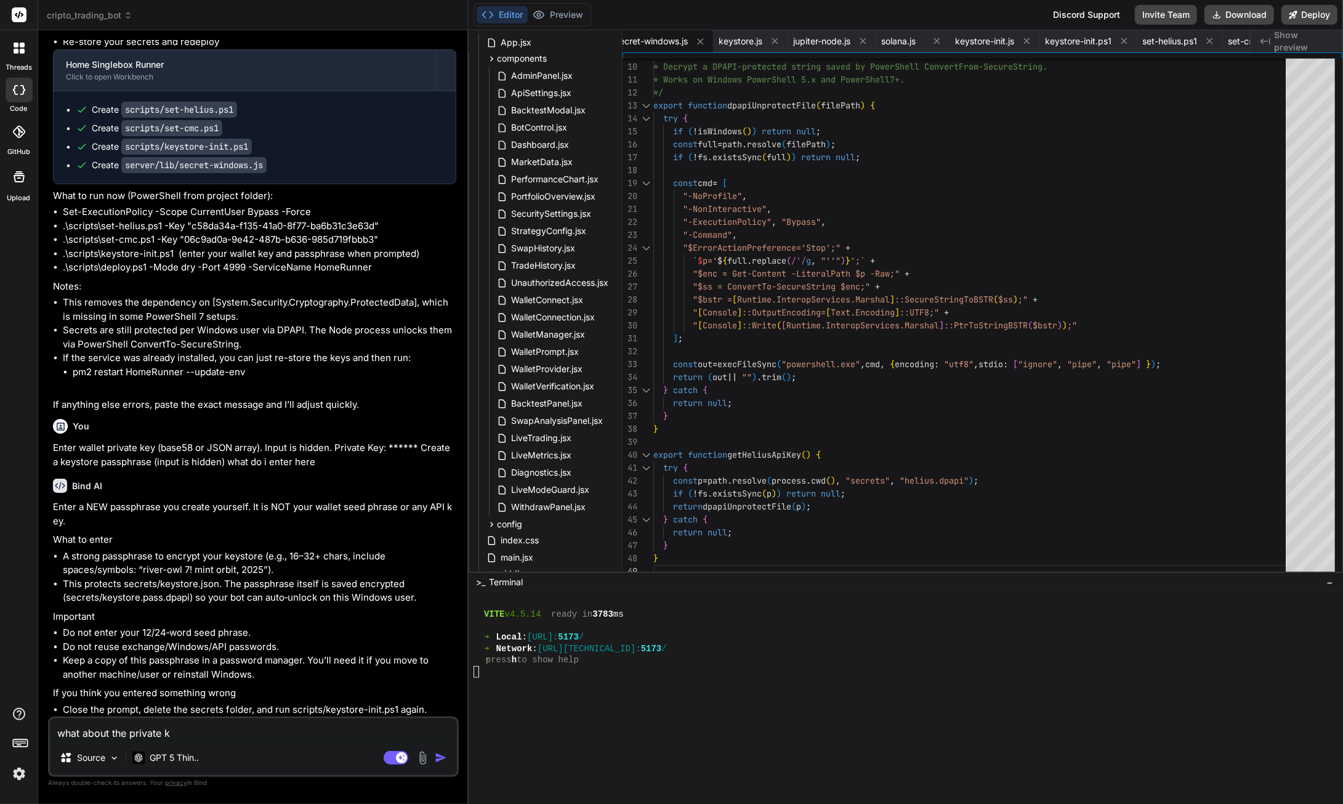
type textarea "what about the private ke"
type textarea "x"
type textarea "what about the private key"
type textarea "x"
type textarea "what about the private key?"
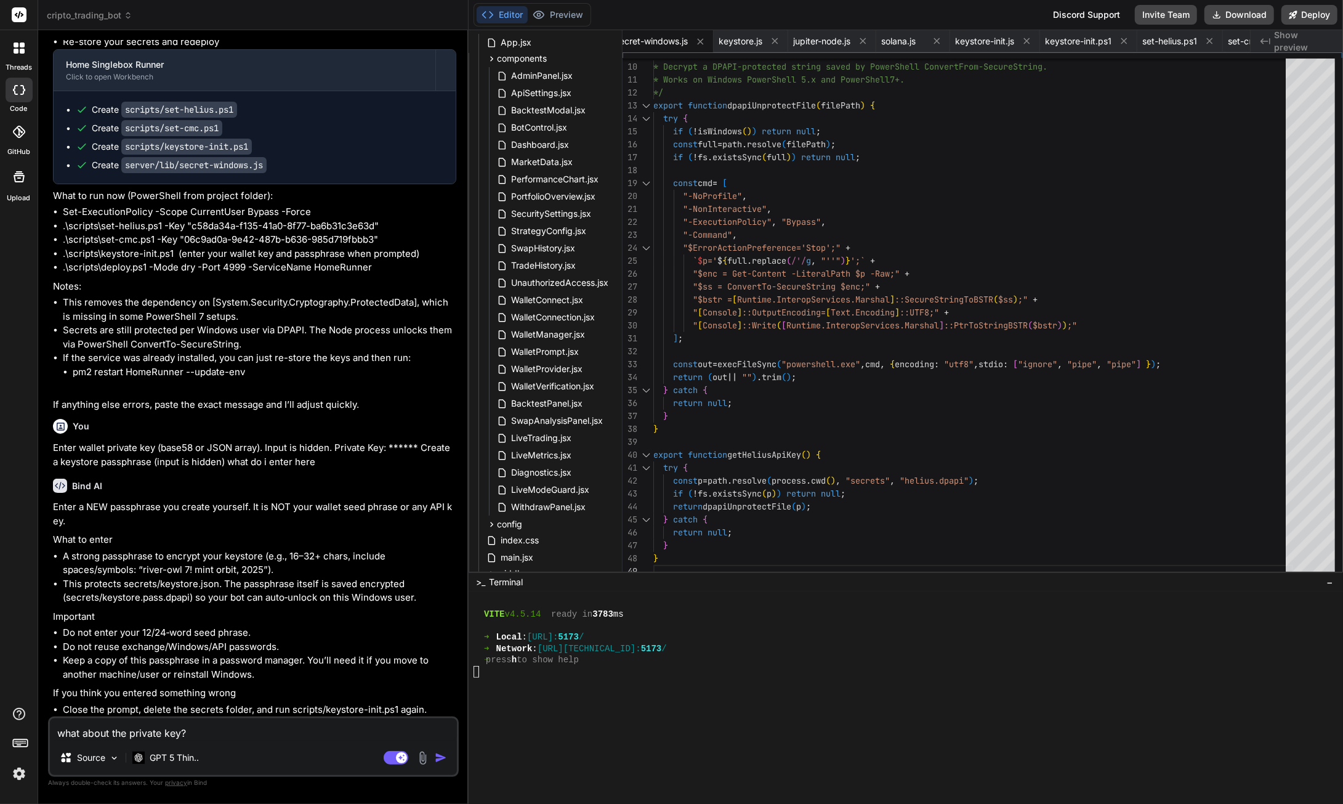
type textarea "x"
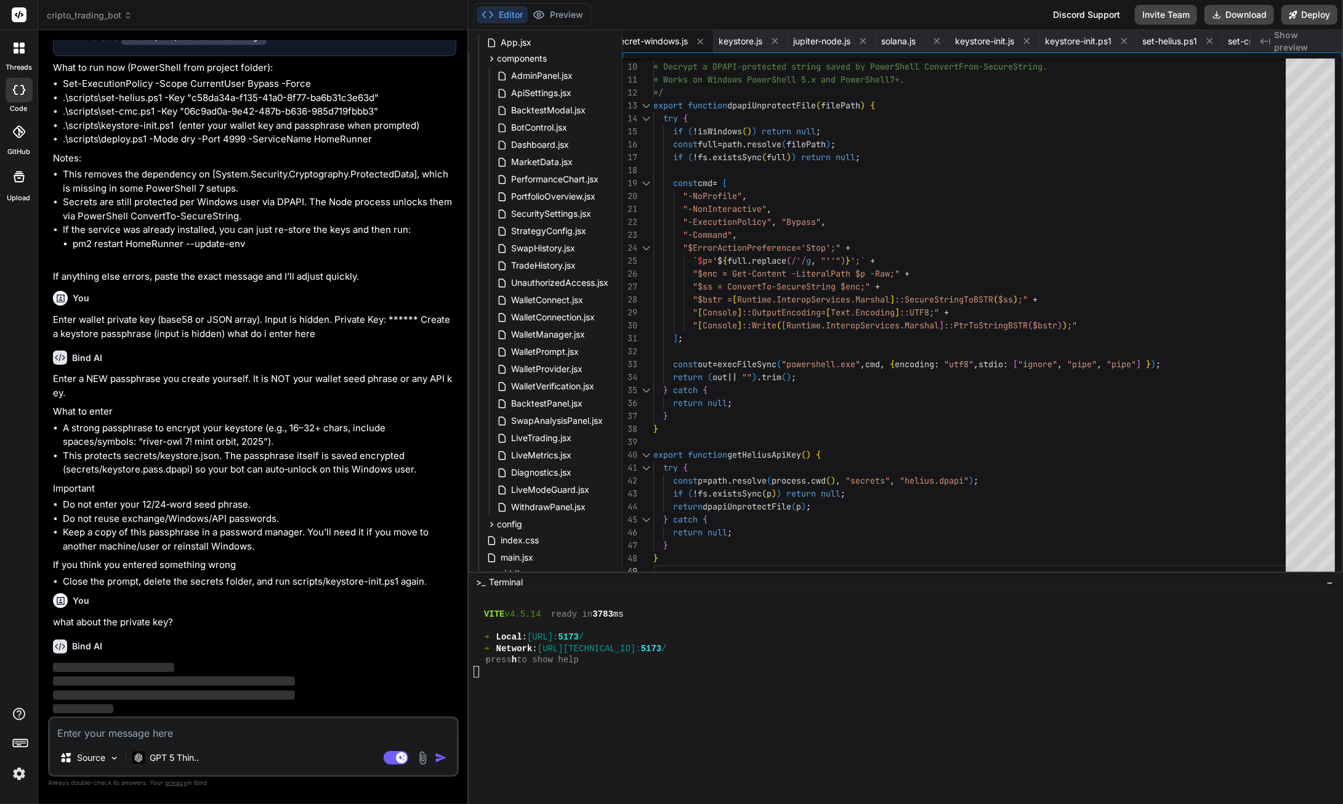
scroll to position [103592, 0]
click at [216, 733] on textarea at bounding box center [253, 729] width 407 height 22
type textarea "c"
type textarea "x"
type textarea "ca"
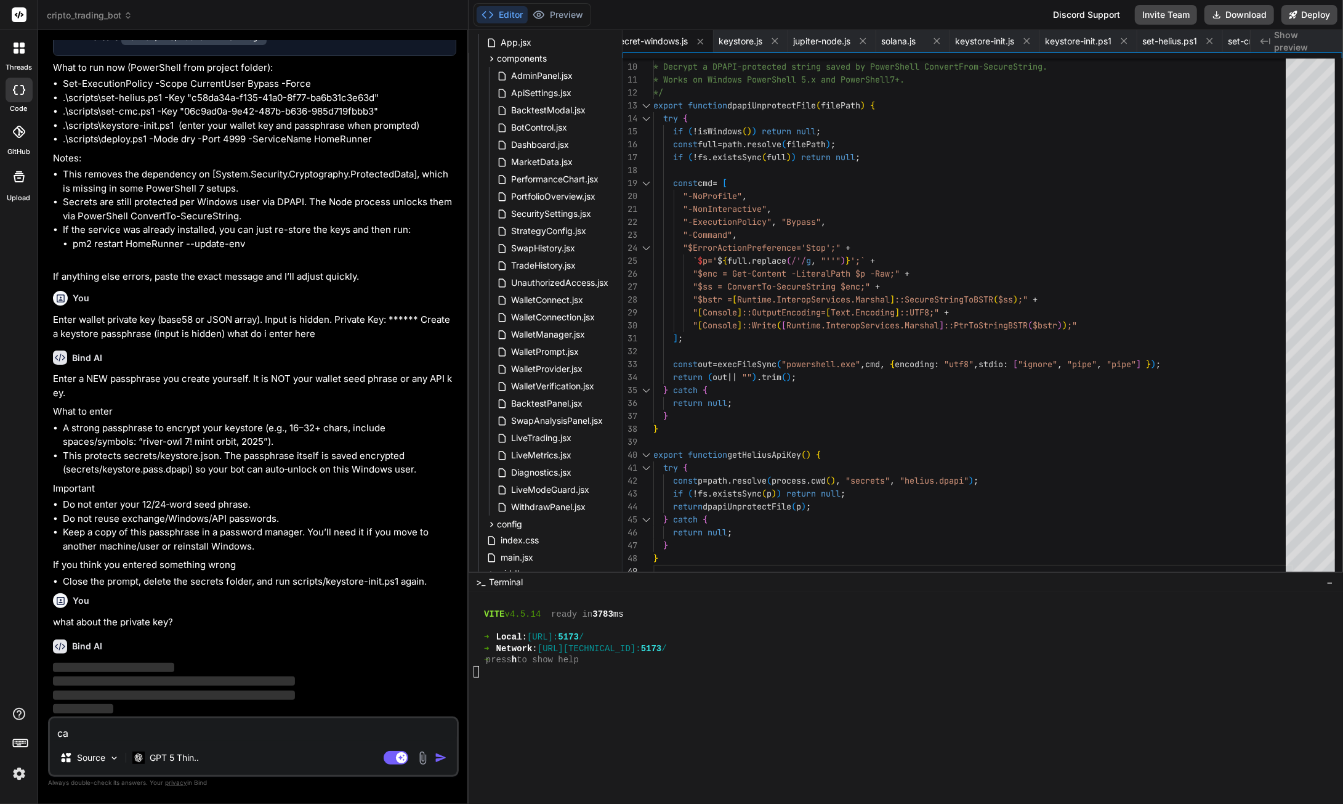
type textarea "x"
type textarea "can"
type textarea "x"
type textarea "can"
type textarea "x"
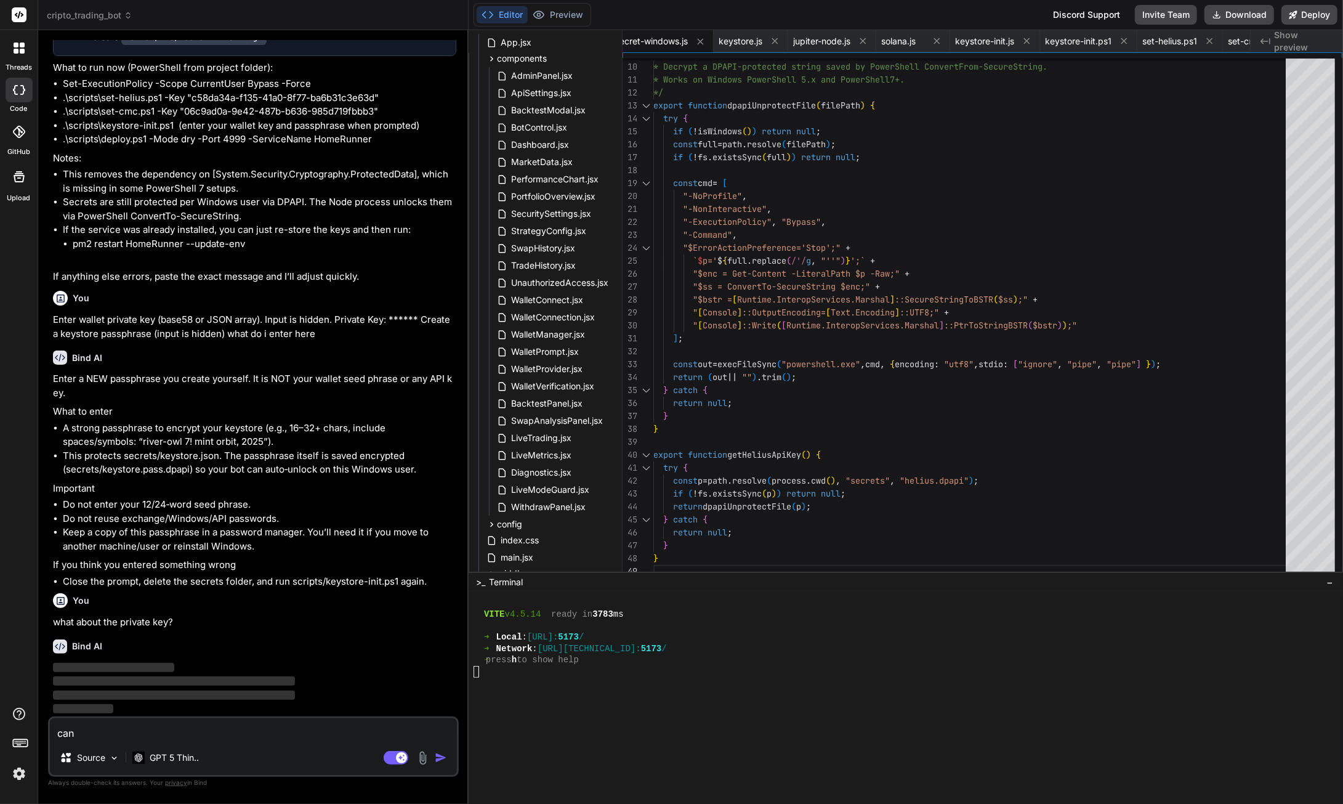
type textarea "can i"
type textarea "x"
type textarea "can i"
type textarea "x"
type textarea "can i j"
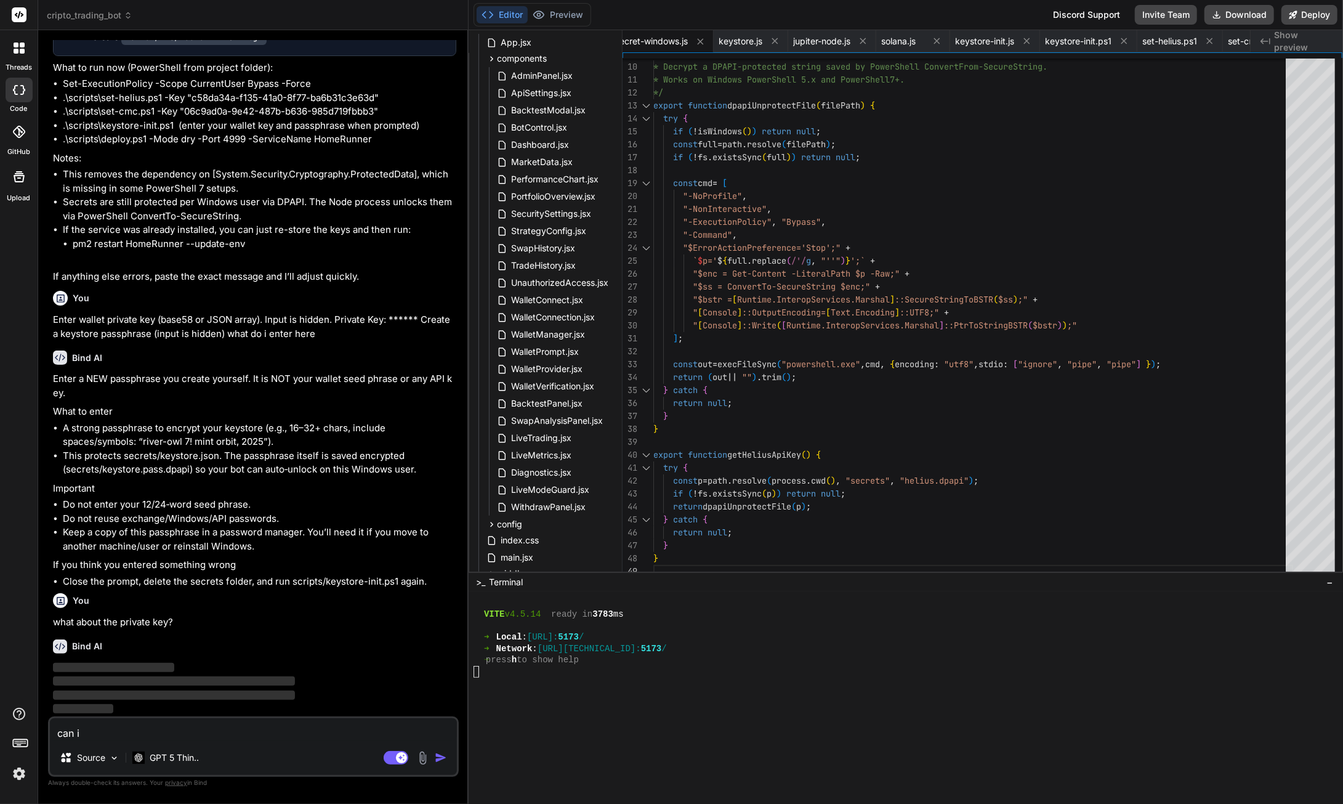
type textarea "x"
type textarea "can i ju"
type textarea "x"
type textarea "can i jus"
type textarea "x"
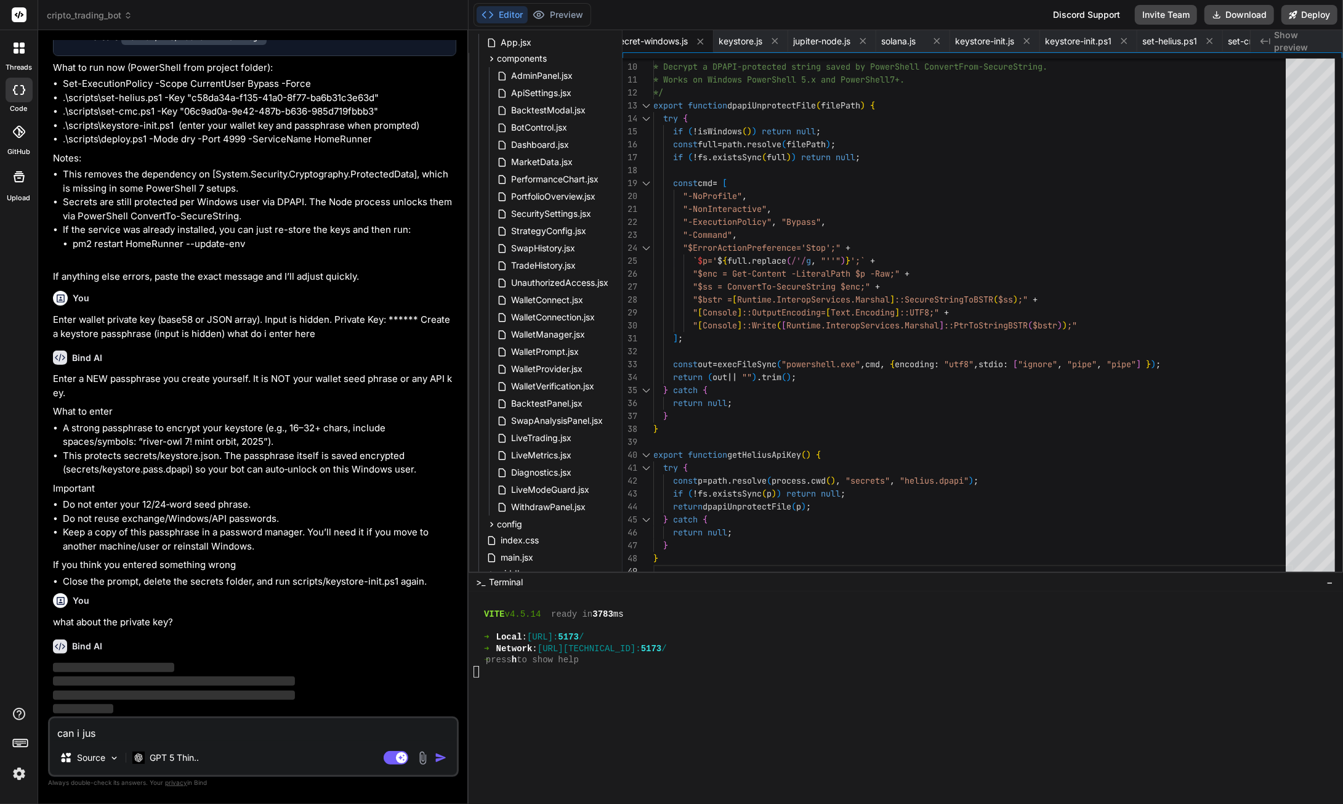
type textarea "can i just"
type textarea "x"
type textarea "can i just"
type textarea "x"
type textarea "can i just g"
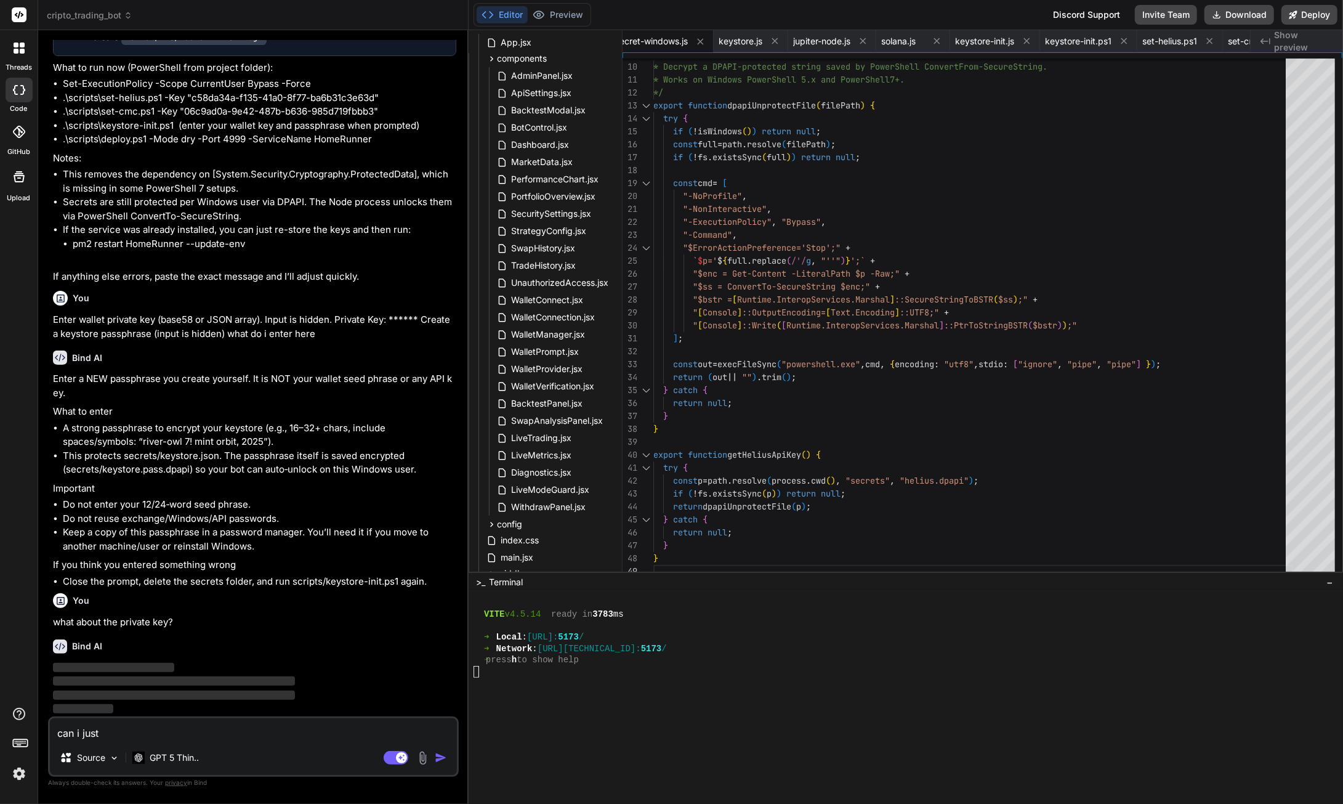
type textarea "x"
type textarea "can i just ge"
type textarea "x"
type textarea "can i just gen"
type textarea "x"
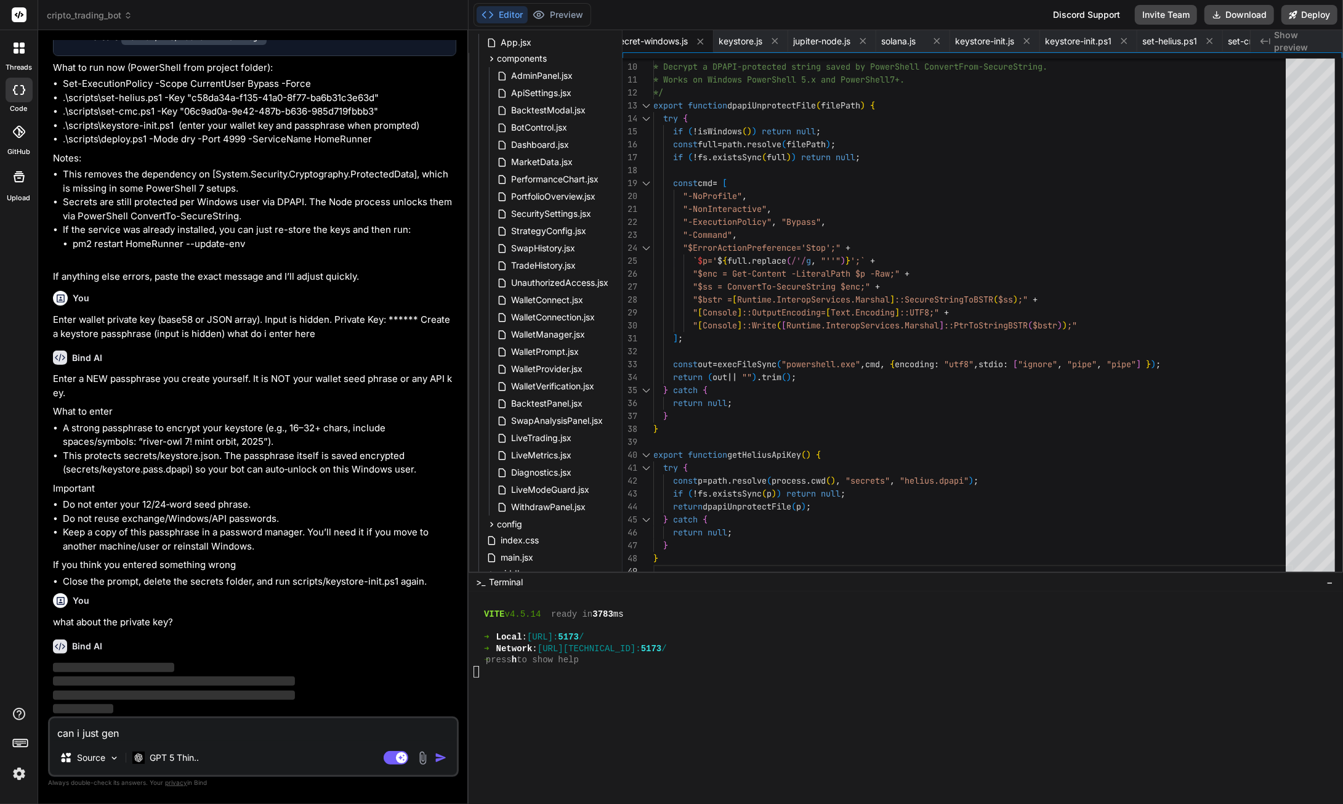
type textarea "can i just gene"
type textarea "x"
type textarea "can i just gener"
type textarea "x"
type textarea "can i just genera"
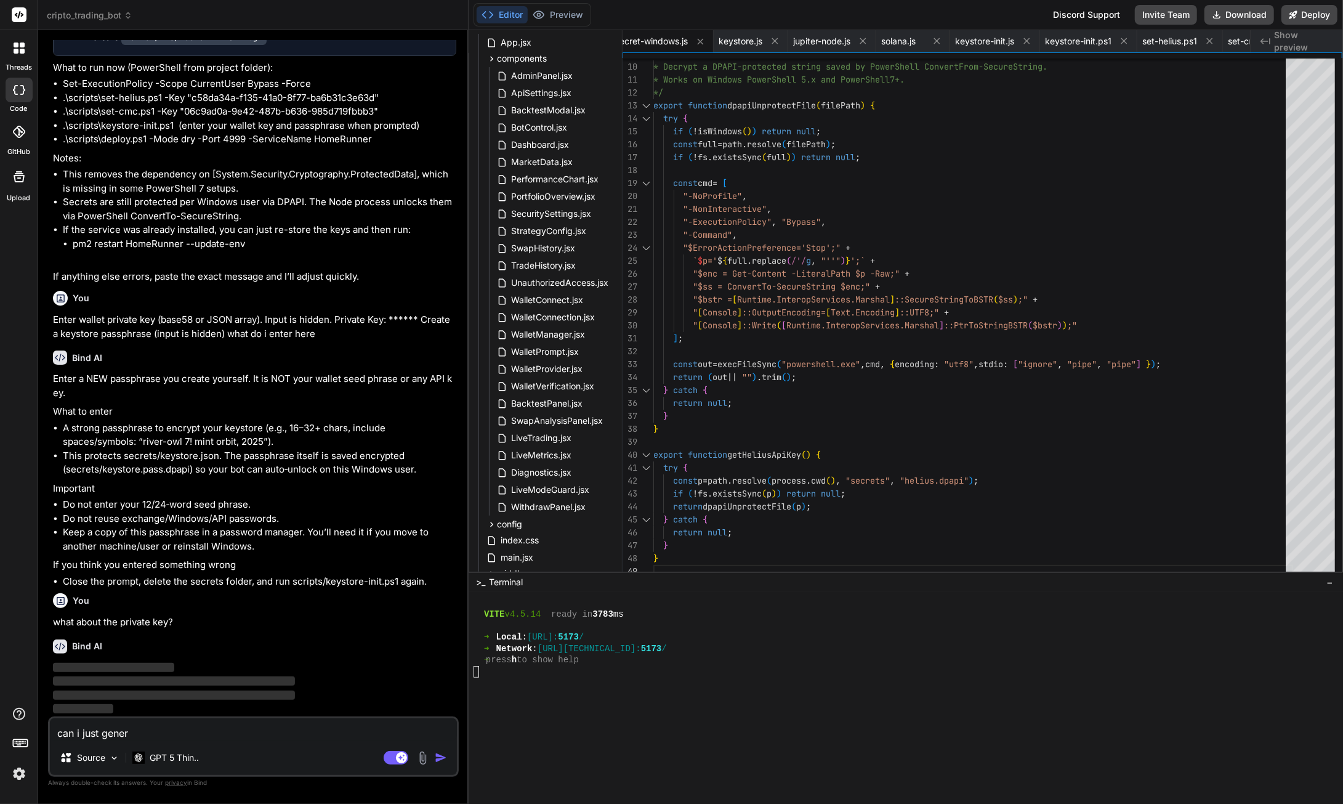
type textarea "x"
type textarea "can i just generat"
type textarea "x"
type textarea "can i just generate"
type textarea "x"
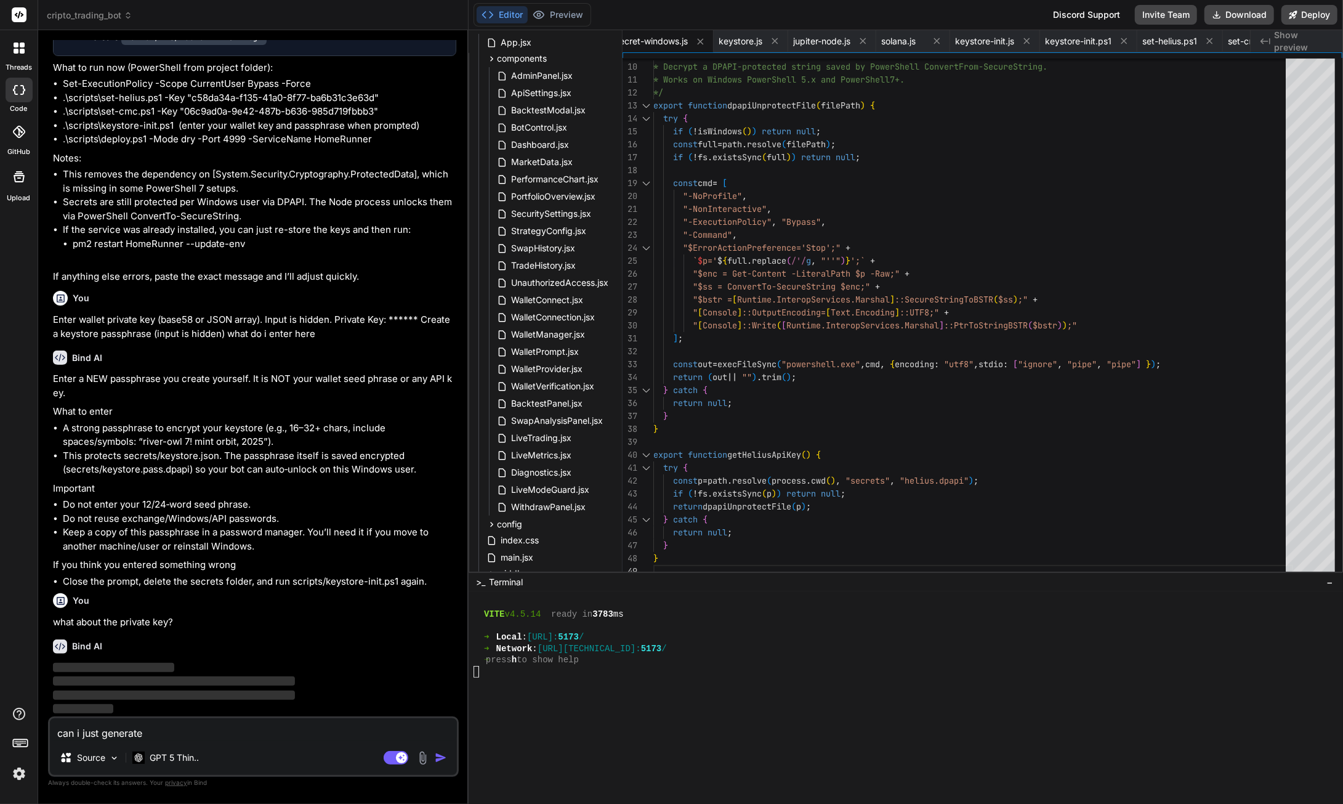
type textarea "can i just generate"
type textarea "x"
type textarea "can i just generate t"
type textarea "x"
type textarea "can i just generate th"
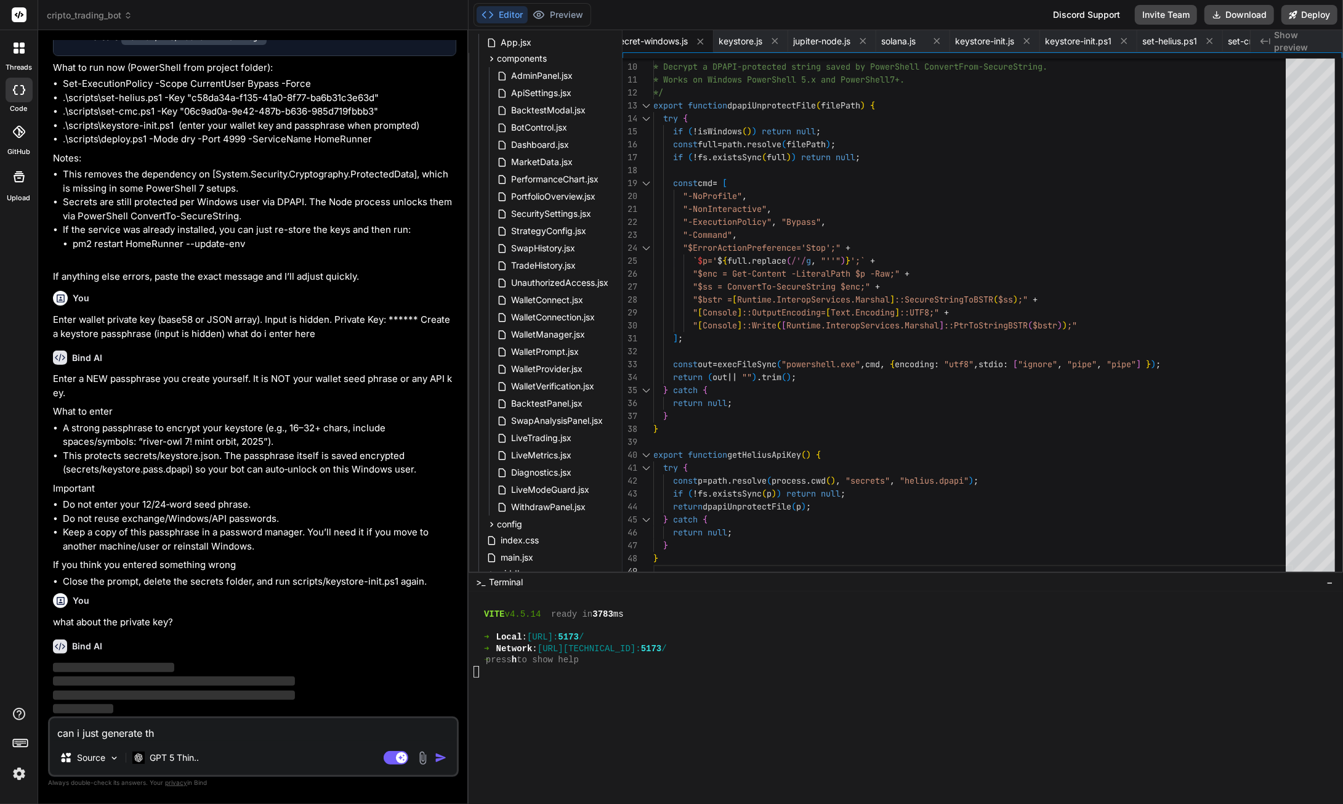
type textarea "x"
type textarea "can i just generate the"
type textarea "x"
type textarea "can i just generate thes"
type textarea "x"
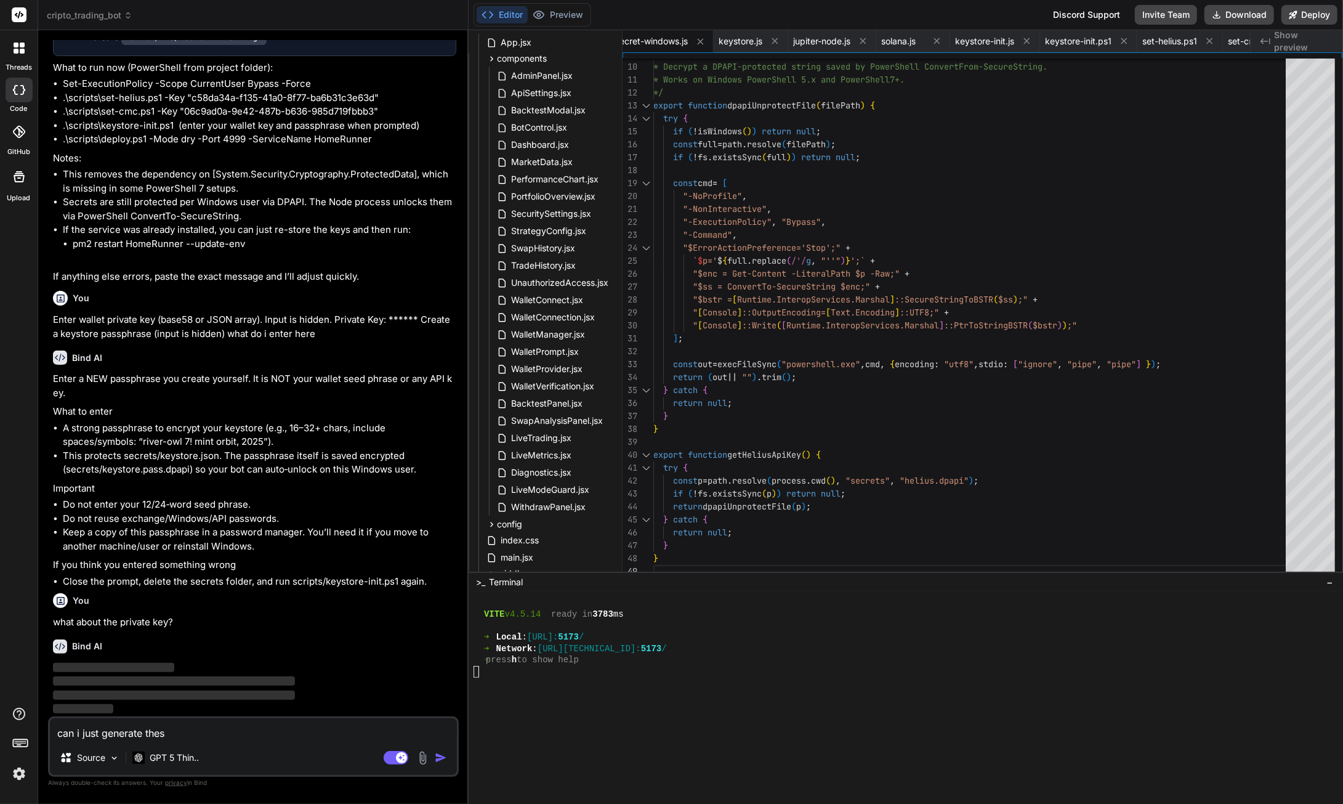
type textarea "can i just generate these"
type textarea "x"
type textarea "can i just generate these"
type textarea "x"
type textarea "can i just generate these f"
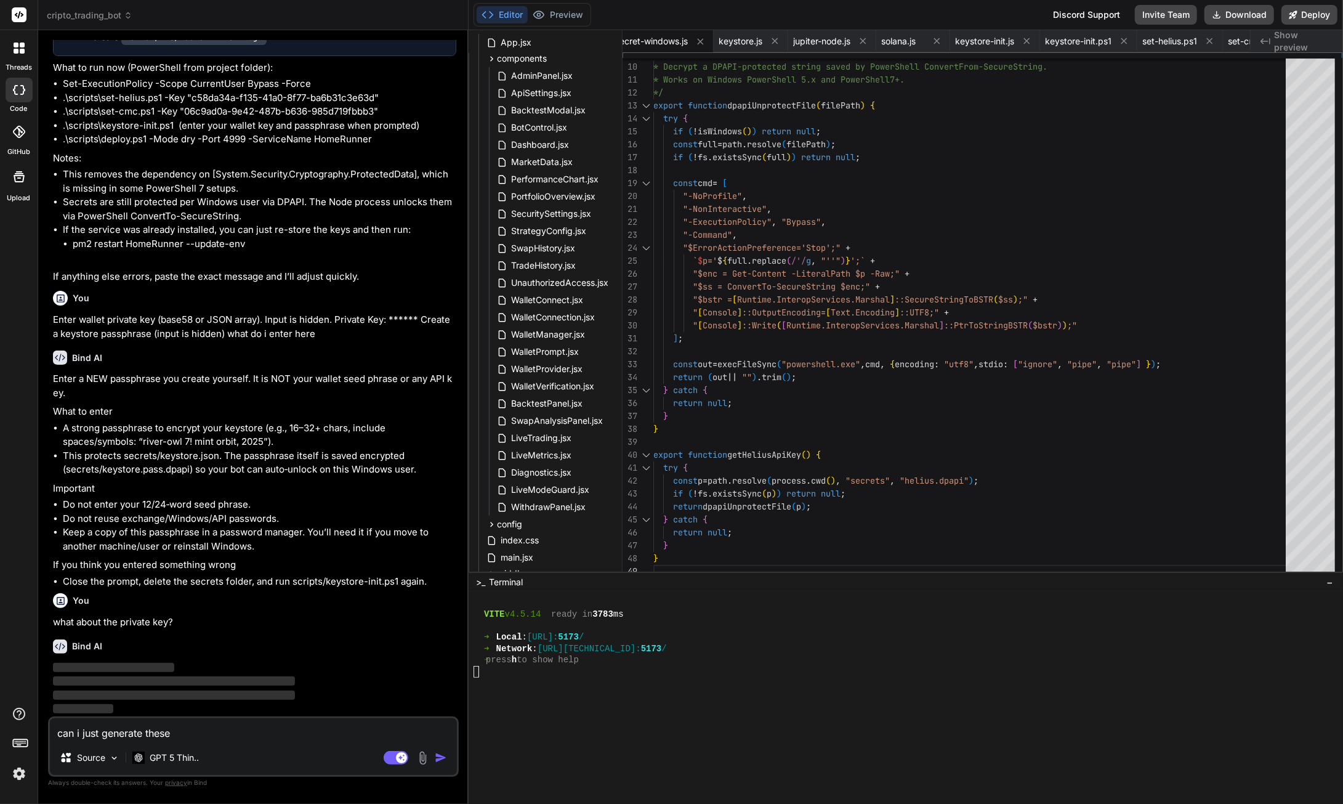
type textarea "x"
type textarea "can i just generate these fo"
type textarea "x"
type textarea "can i just generate these for"
type textarea "x"
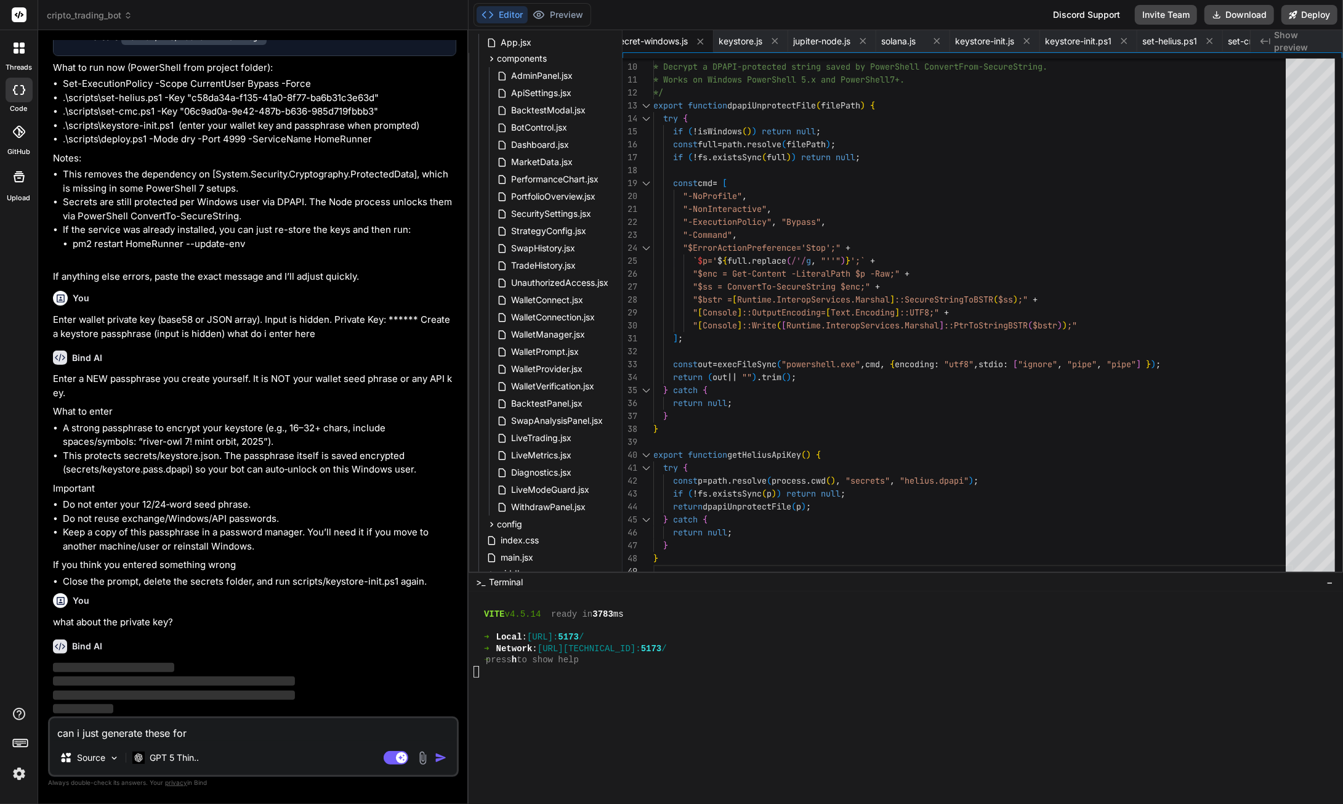
type textarea "can i just generate these for"
type textarea "x"
type textarea "can i just generate these for m"
type textarea "x"
type textarea "can i just generate these for me"
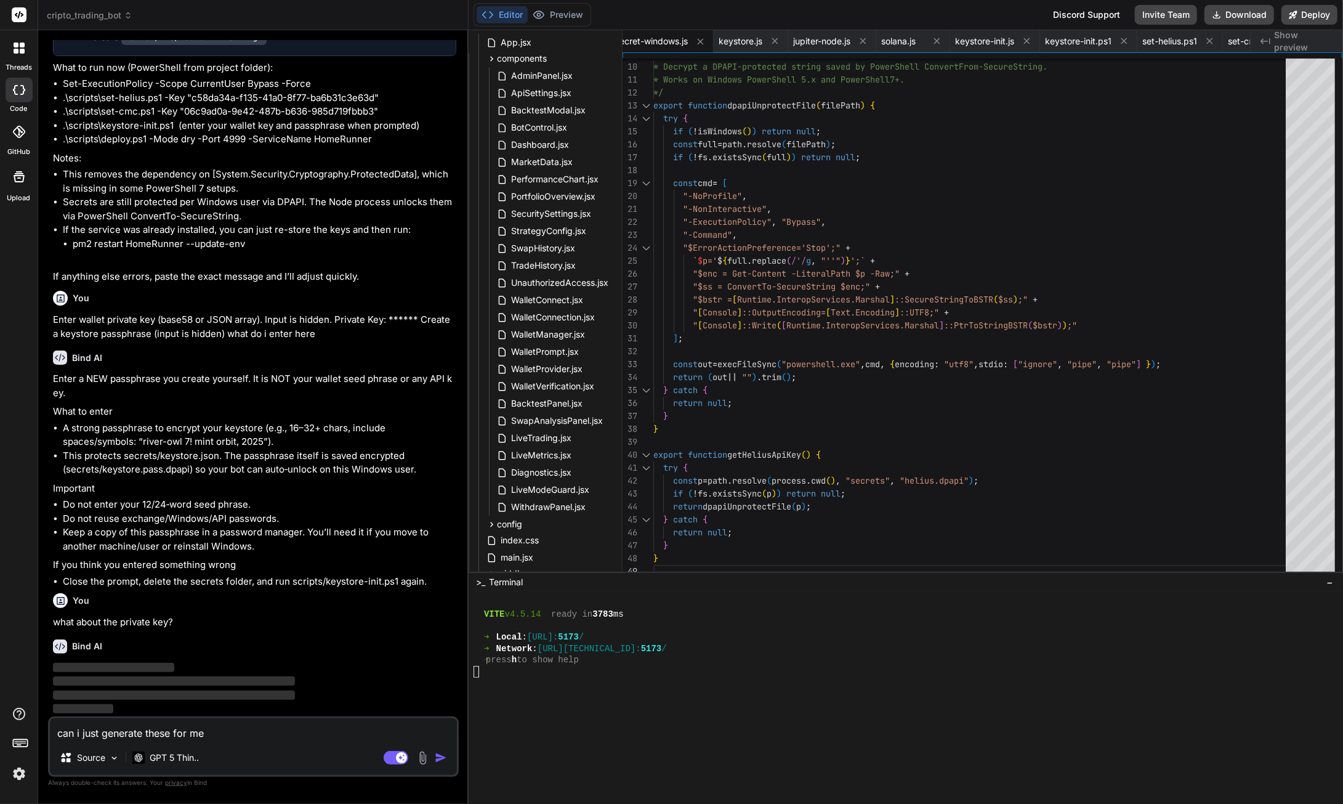
type textarea "x"
type textarea "can i just generate these for me"
type textarea "x"
type textarea "can i just generate these for me a"
type textarea "x"
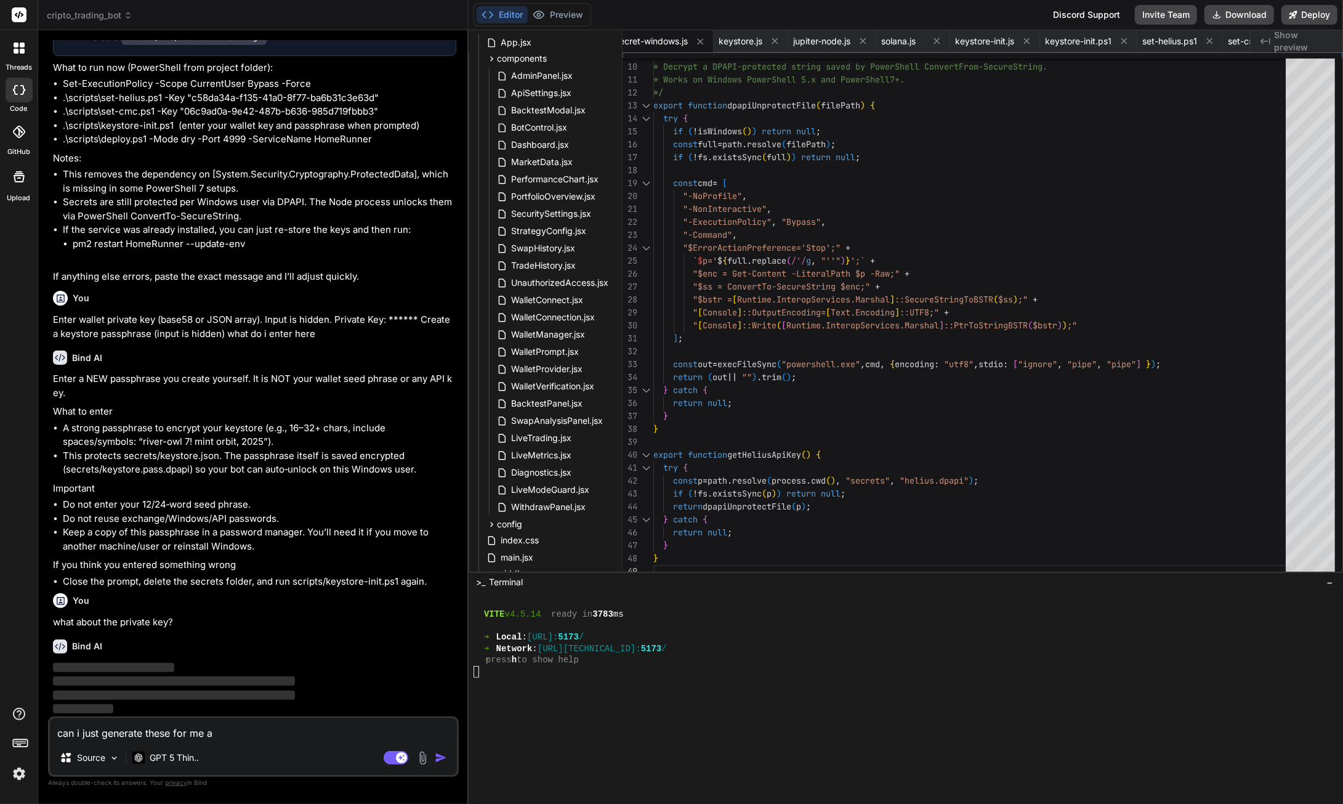
type textarea "can i just generate these for me an"
type textarea "x"
type textarea "can i just generate these for me and"
type textarea "x"
type textarea "can i just generate these for me and"
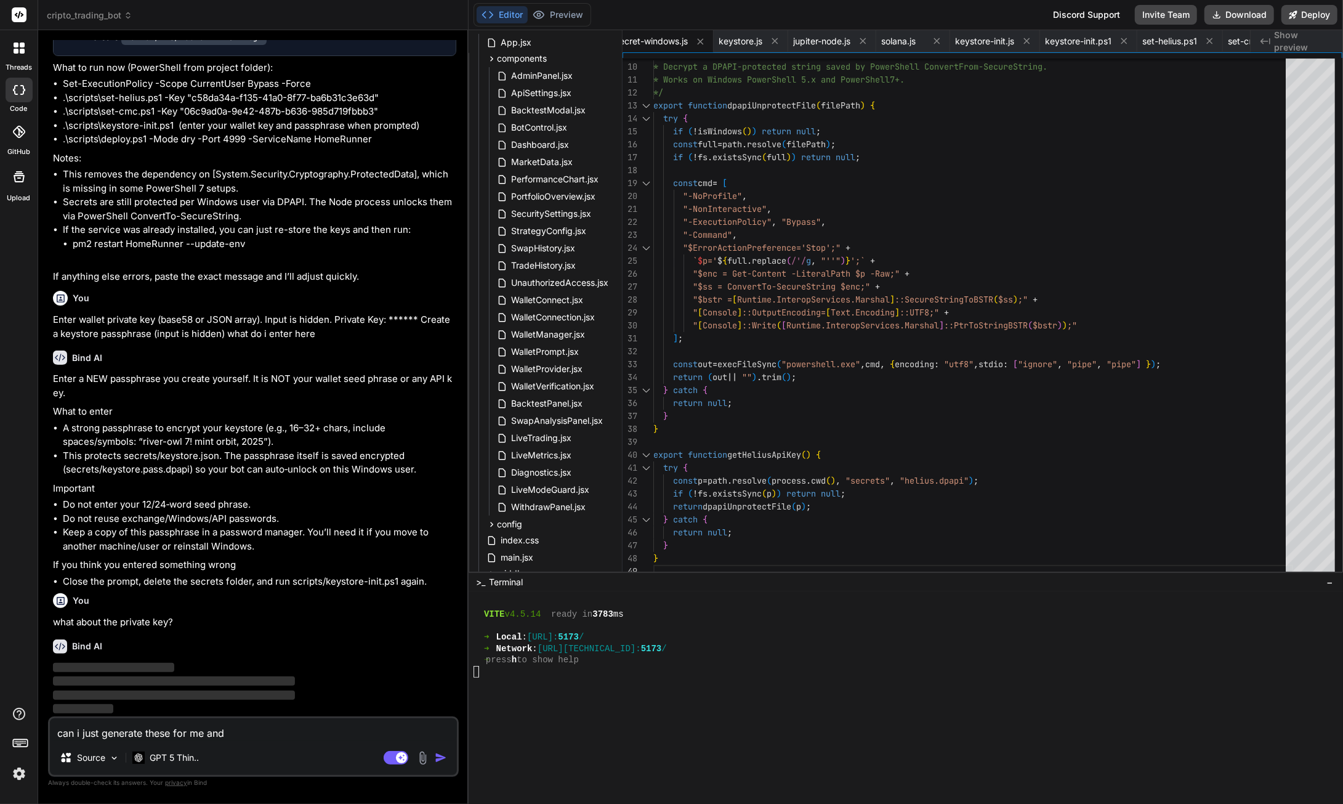
type textarea "x"
type textarea "can i just generate these for me and f"
type textarea "x"
type textarea "can i just generate these for me and"
type textarea "x"
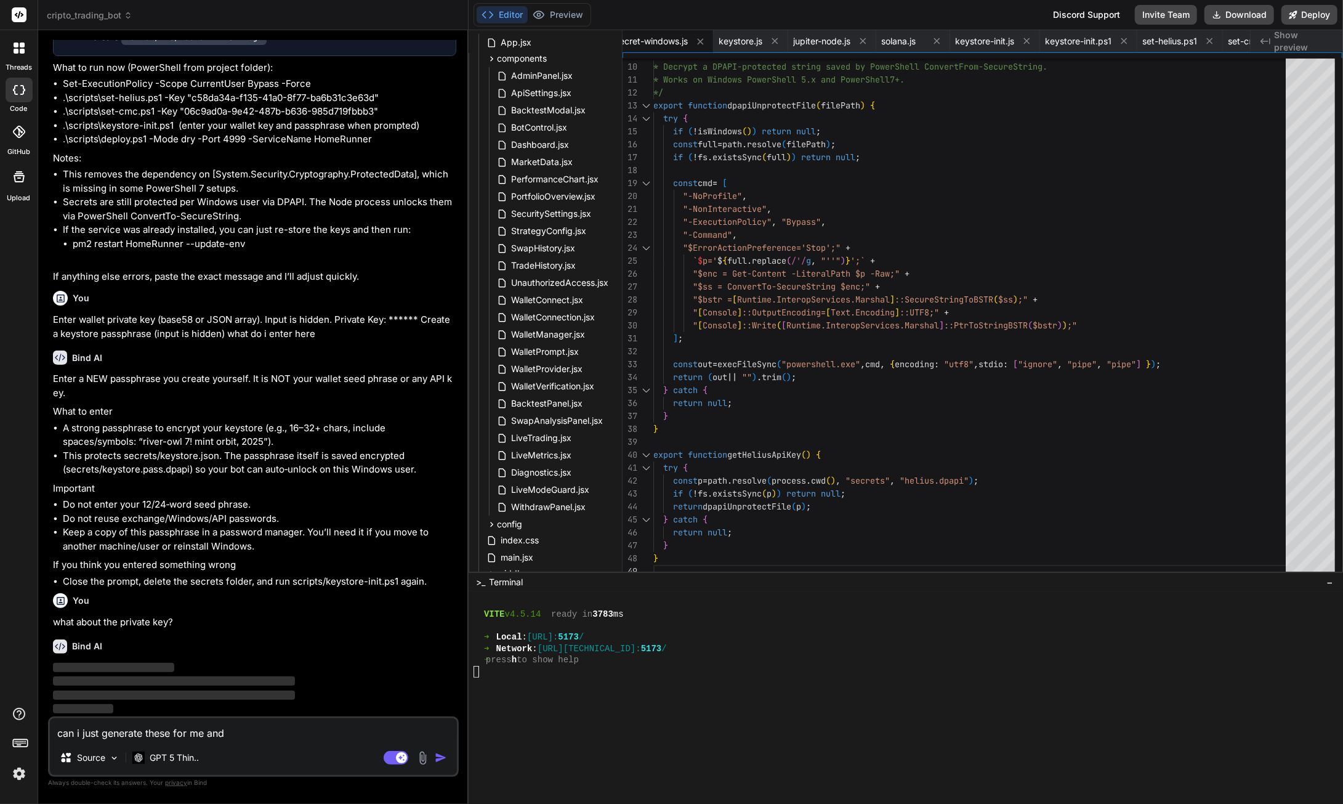
type textarea "can i just generate these for me and g"
type textarea "x"
type textarea "can i just generate these for me and gi"
type textarea "x"
type textarea "can i just generate these for me and giv"
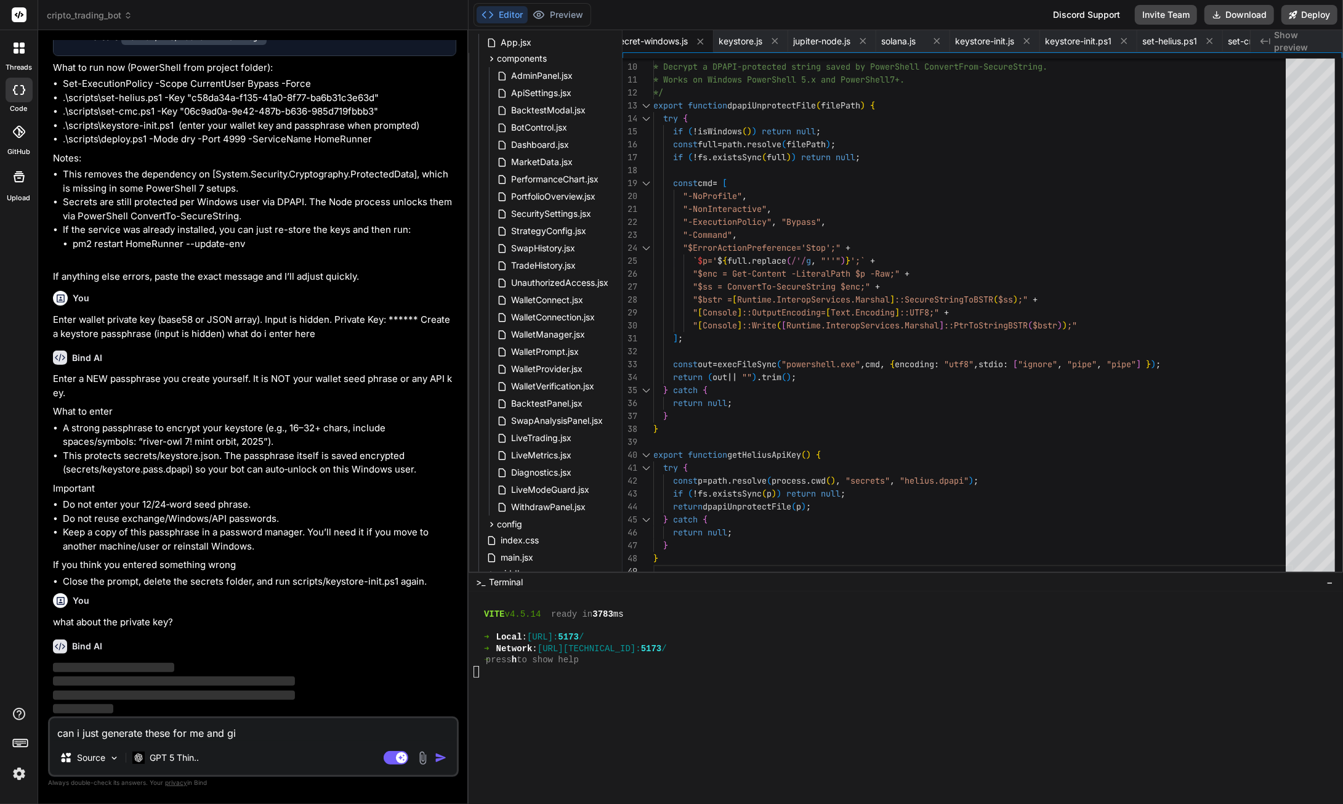
type textarea "x"
type textarea "can i just generate these for me and give"
type textarea "x"
type textarea "can i just generate these for me and give"
type textarea "x"
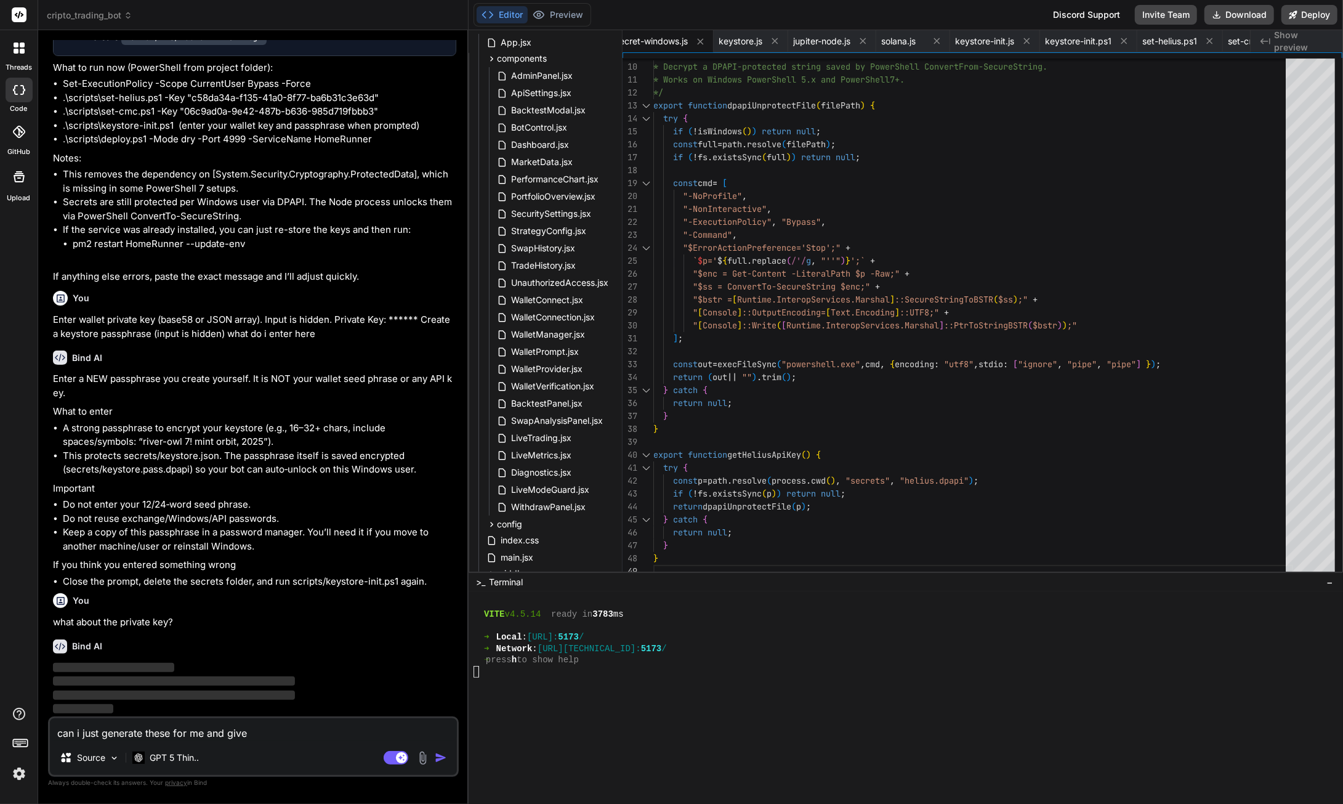
type textarea "can i just generate these for me and give m"
type textarea "x"
type textarea "can i just generate these for me and give me"
type textarea "x"
type textarea "can i just generate these for me and give me"
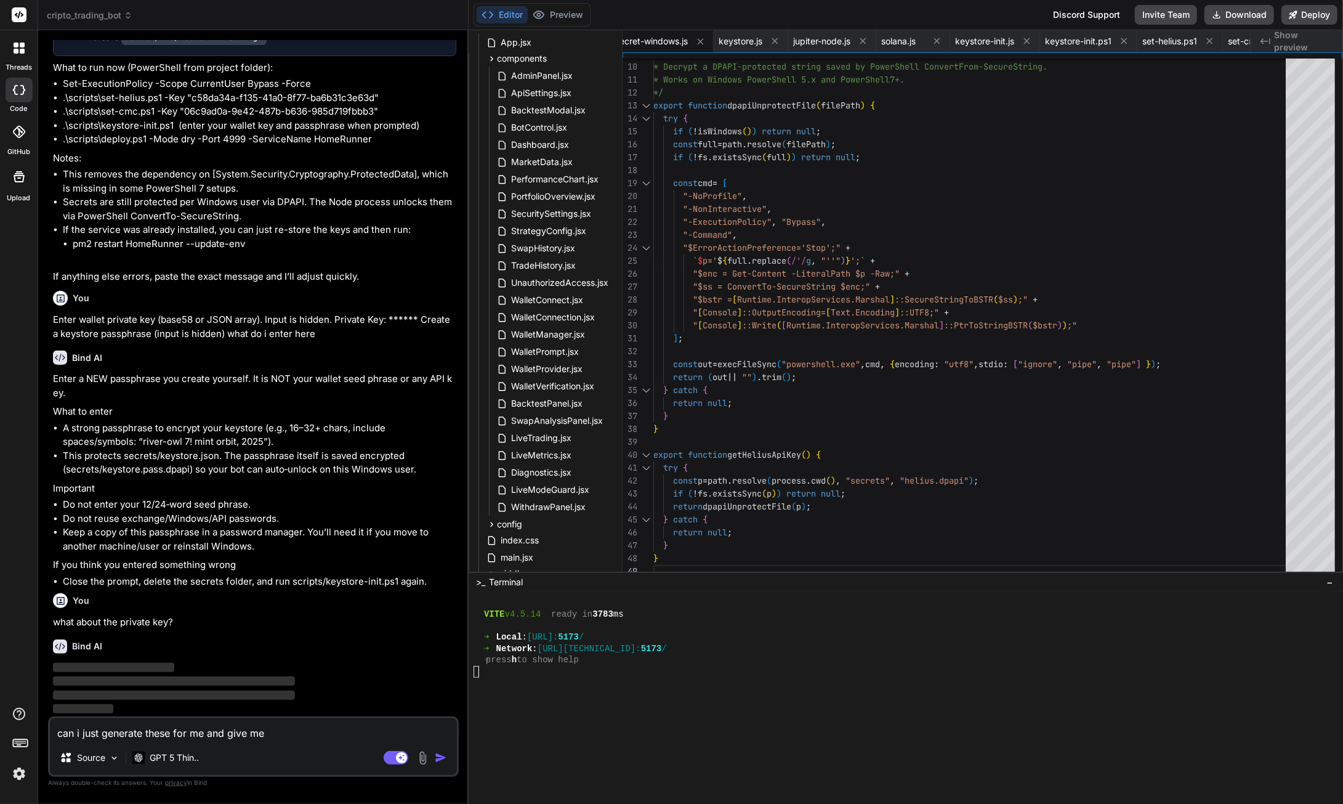
type textarea "x"
type textarea "can i just generate these for me and give me t"
type textarea "x"
type textarea "can i just generate these for me and give me th"
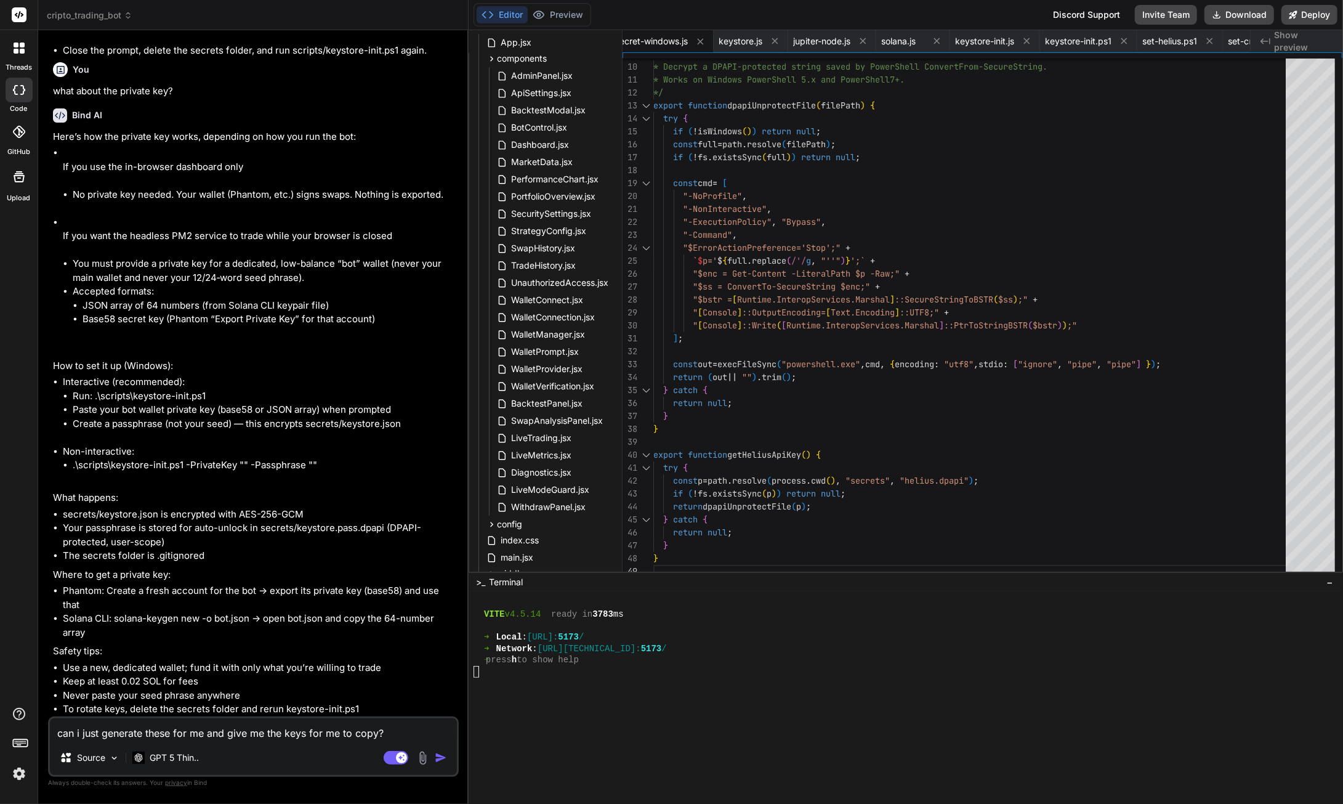
scroll to position [104123, 0]
click at [439, 757] on img "button" at bounding box center [441, 757] width 12 height 12
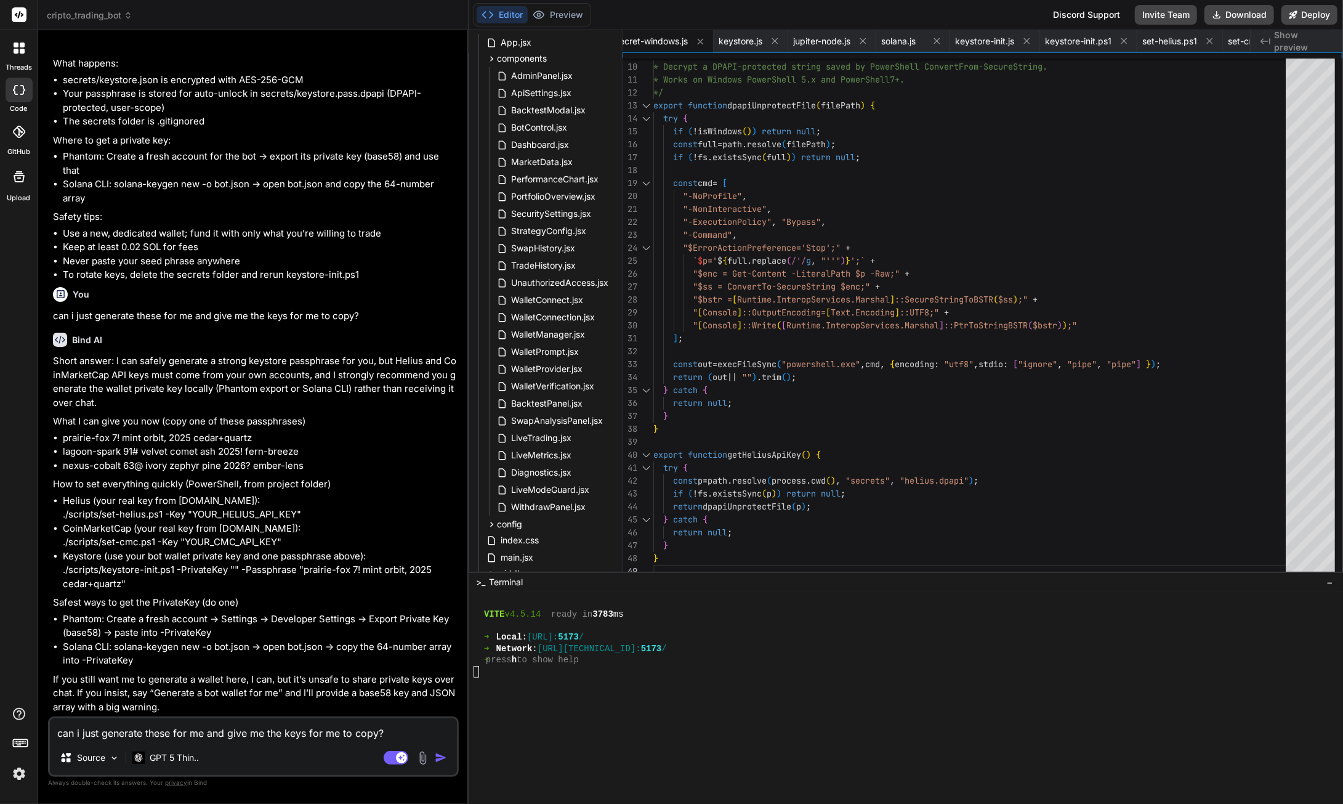
scroll to position [104558, 0]
click at [150, 730] on textarea "can i just generate these for me and give me the keys for me to copy?" at bounding box center [253, 729] width 407 height 22
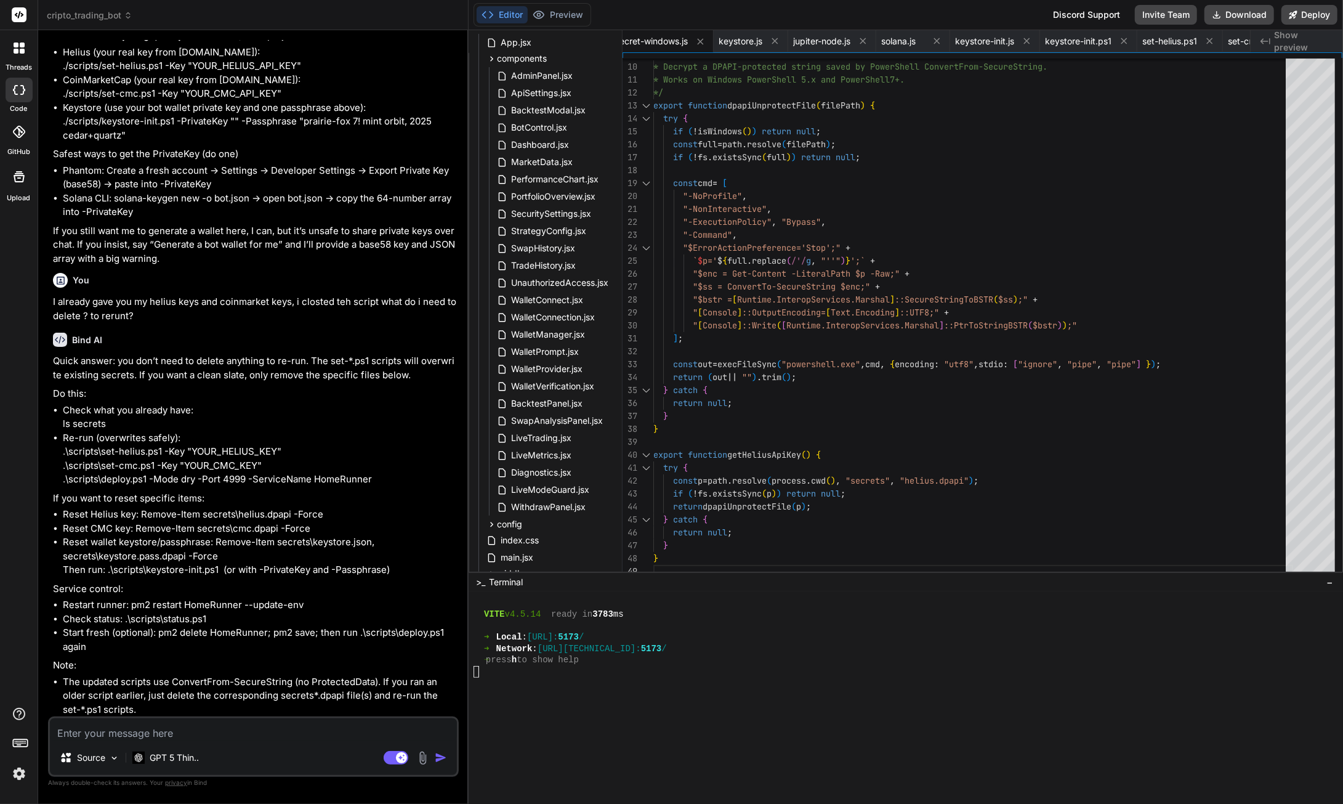
scroll to position [105006, 0]
